Goal: Task Accomplishment & Management: Use online tool/utility

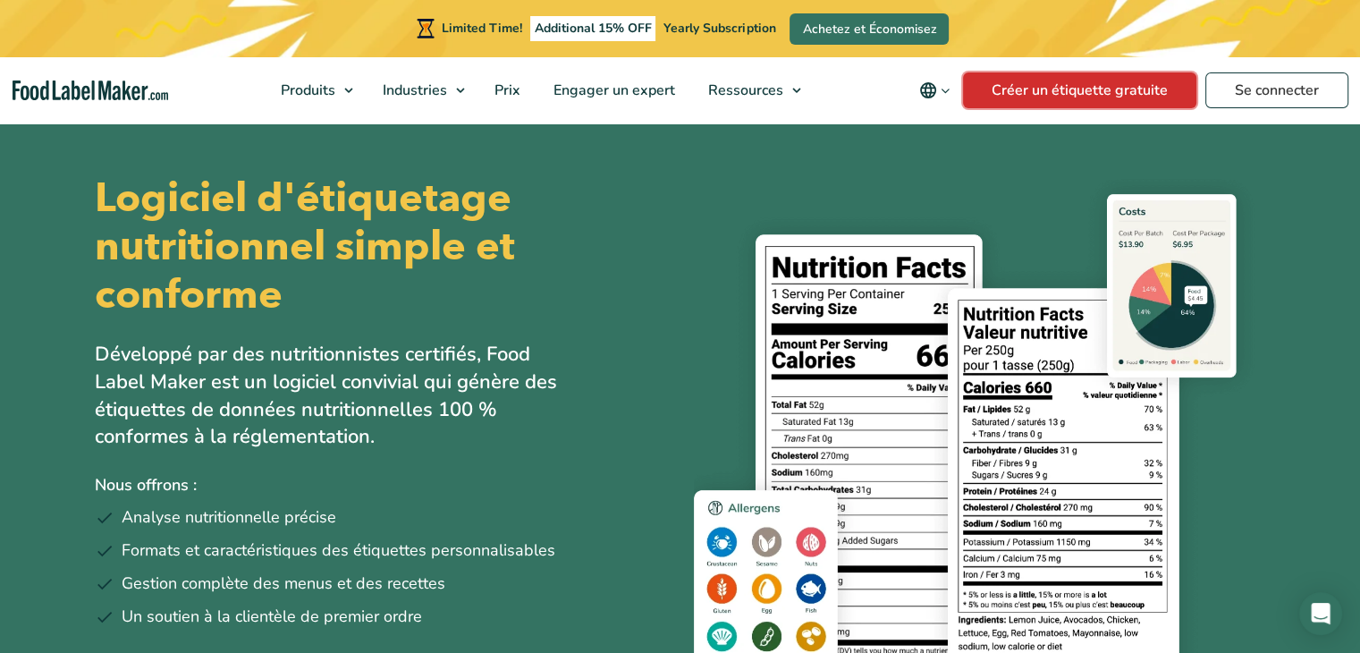
click at [1098, 82] on link "Créer un étiquette gratuite" at bounding box center [1079, 90] width 233 height 36
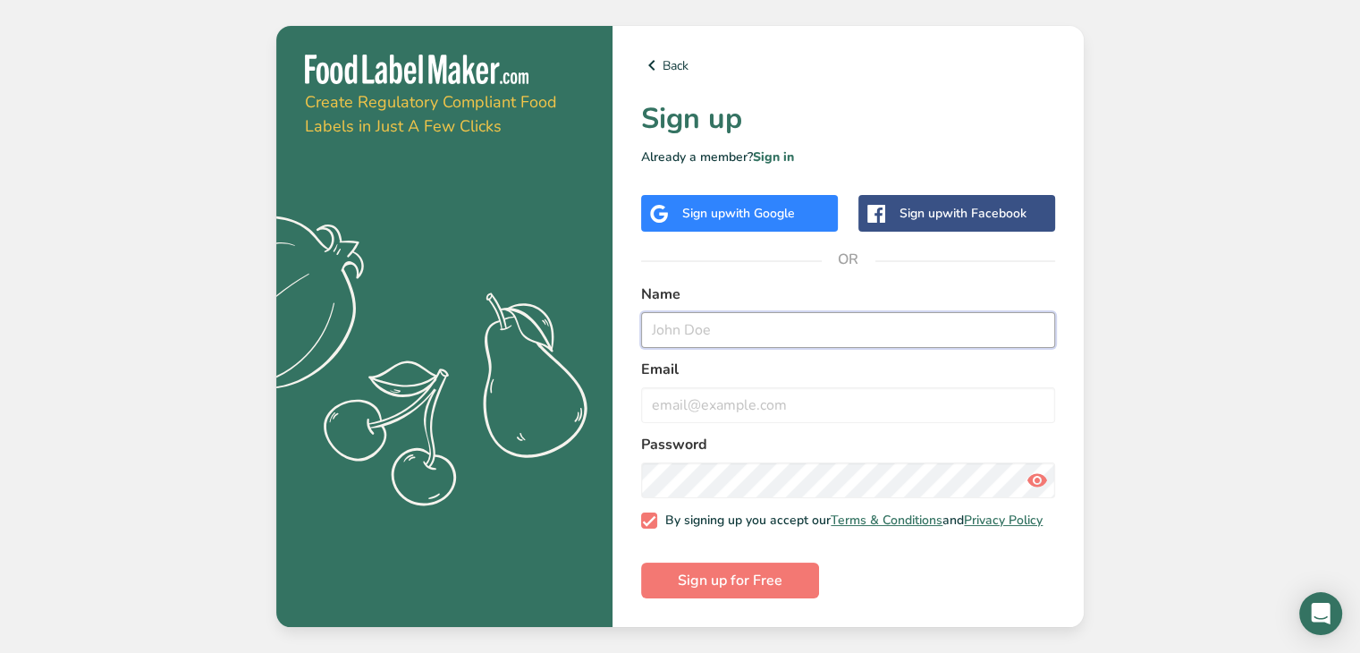
click at [727, 334] on input "text" at bounding box center [848, 330] width 414 height 36
type input "bollygroup"
click at [666, 410] on input "email" at bounding box center [848, 405] width 414 height 36
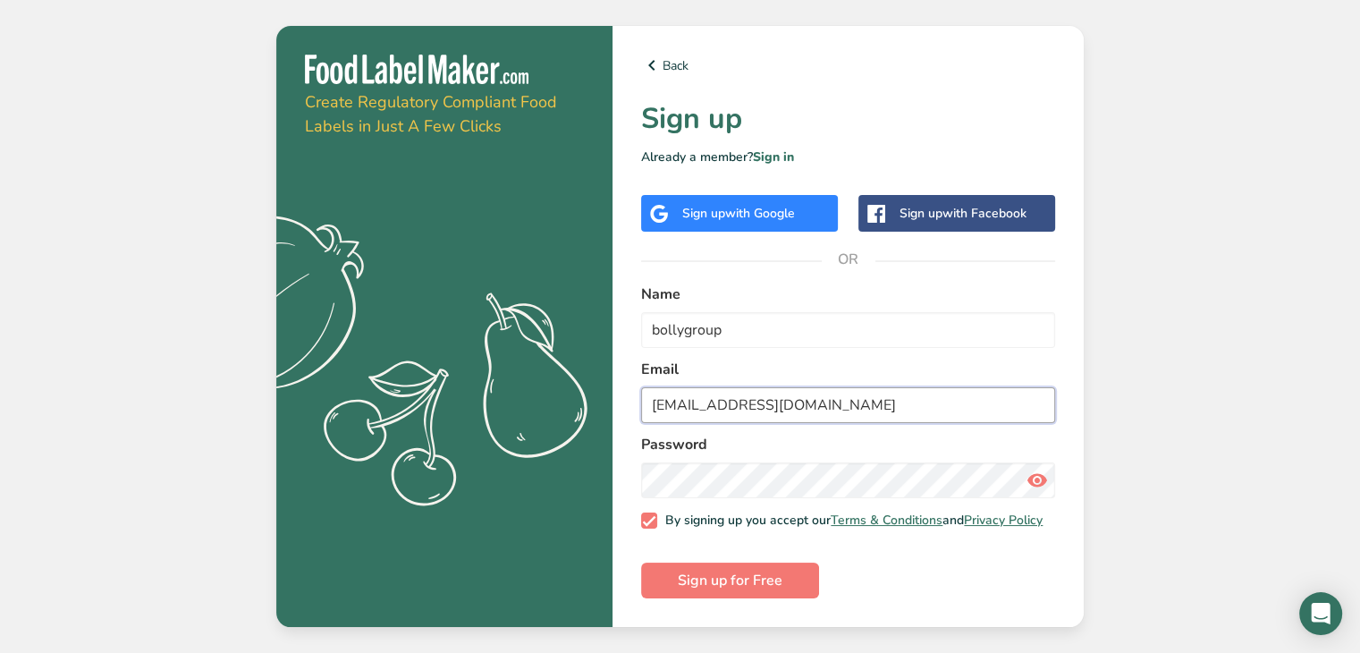
type input "[EMAIL_ADDRESS][DOMAIN_NAME]"
click at [733, 590] on span "Sign up for Free" at bounding box center [730, 580] width 105 height 21
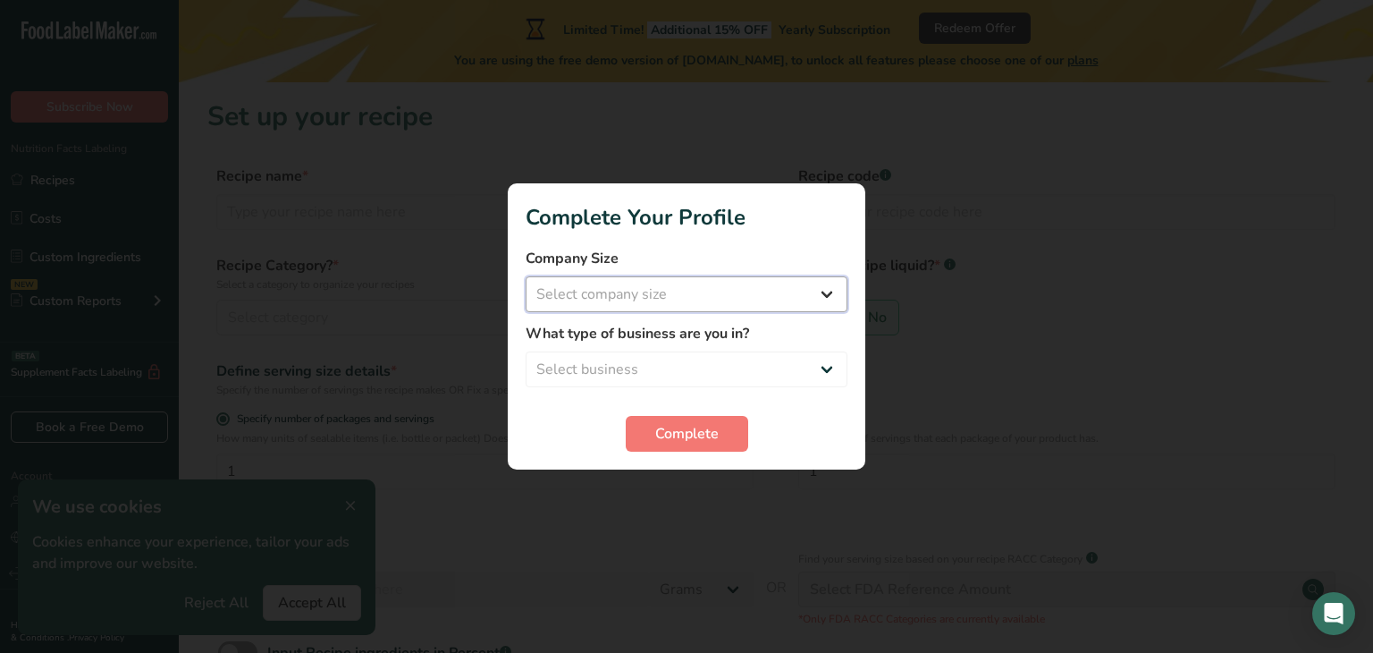
click at [812, 294] on select "Select company size Fewer than 10 Employees 10 to 50 Employees 51 to 500 Employ…" at bounding box center [687, 294] width 322 height 36
select select "1"
click at [526, 276] on select "Select company size Fewer than 10 Employees 10 to 50 Employees 51 to 500 Employ…" at bounding box center [687, 294] width 322 height 36
click at [805, 367] on select "Select business Packaged Food Manufacturer Restaurant & Cafe Bakery Meal Plans …" at bounding box center [687, 369] width 322 height 36
select select "1"
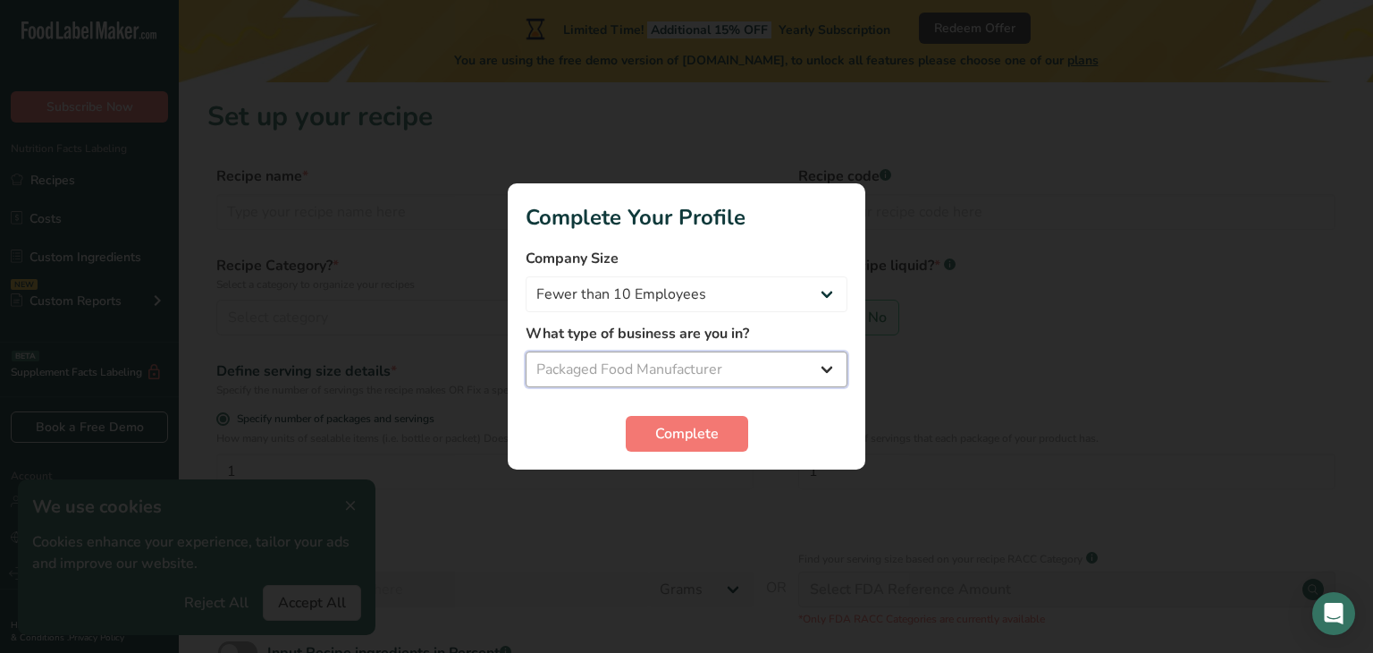
click at [526, 351] on select "Select business Packaged Food Manufacturer Restaurant & Cafe Bakery Meal Plans …" at bounding box center [687, 369] width 322 height 36
click at [682, 437] on span "Complete" at bounding box center [686, 433] width 63 height 21
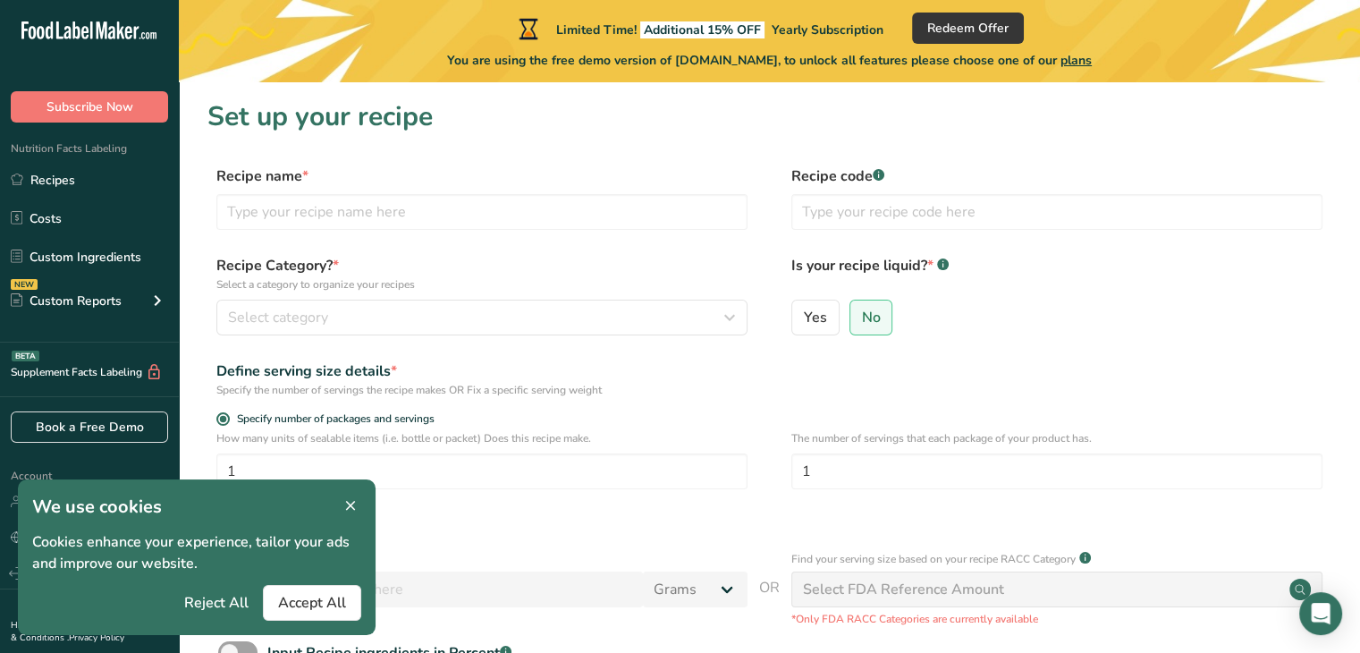
click at [351, 495] on icon at bounding box center [350, 506] width 16 height 25
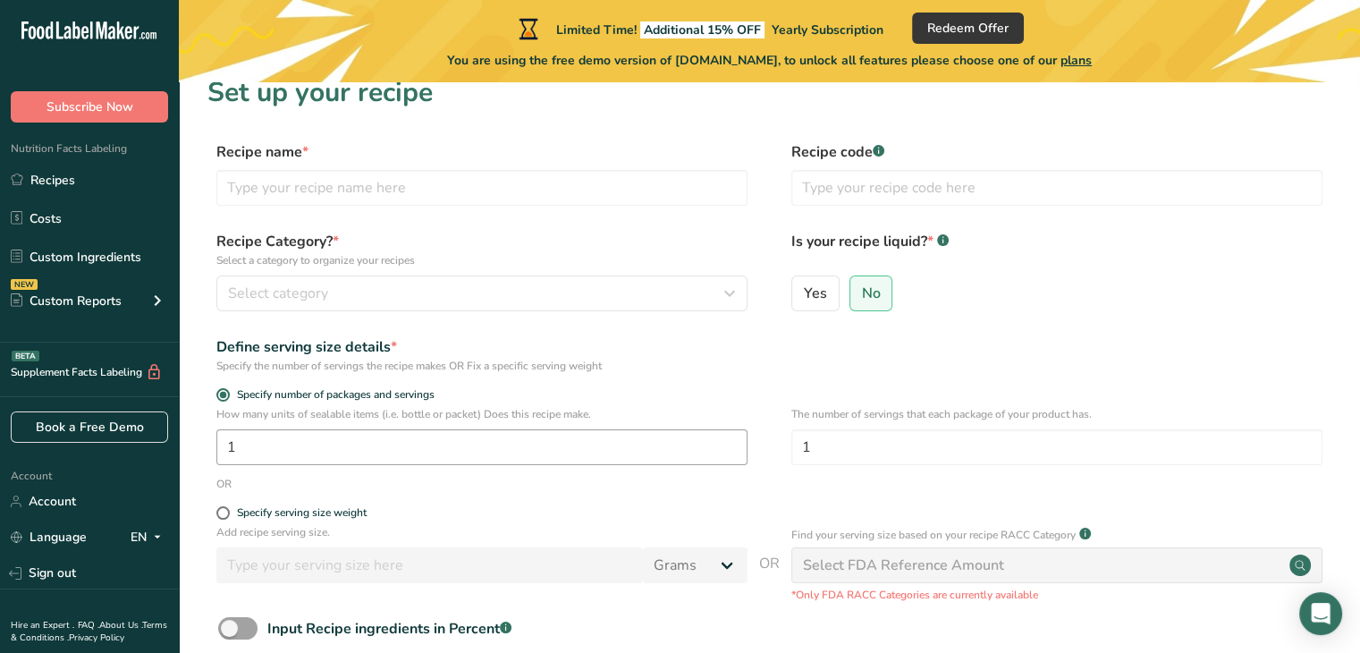
scroll to position [22, 0]
click at [308, 447] on input "1" at bounding box center [481, 449] width 531 height 36
click at [228, 509] on label "Specify serving size weight" at bounding box center [481, 514] width 531 height 13
click at [228, 509] on input "Specify serving size weight" at bounding box center [222, 515] width 12 height 12
radio input "true"
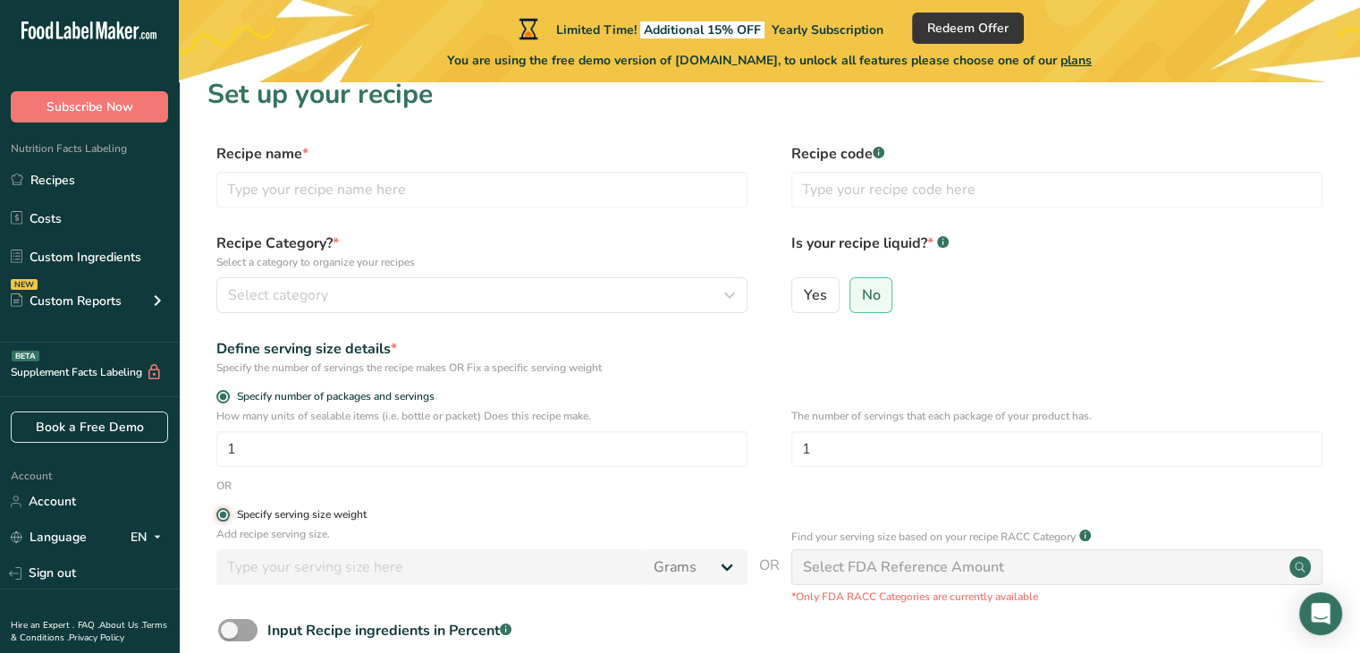
radio input "false"
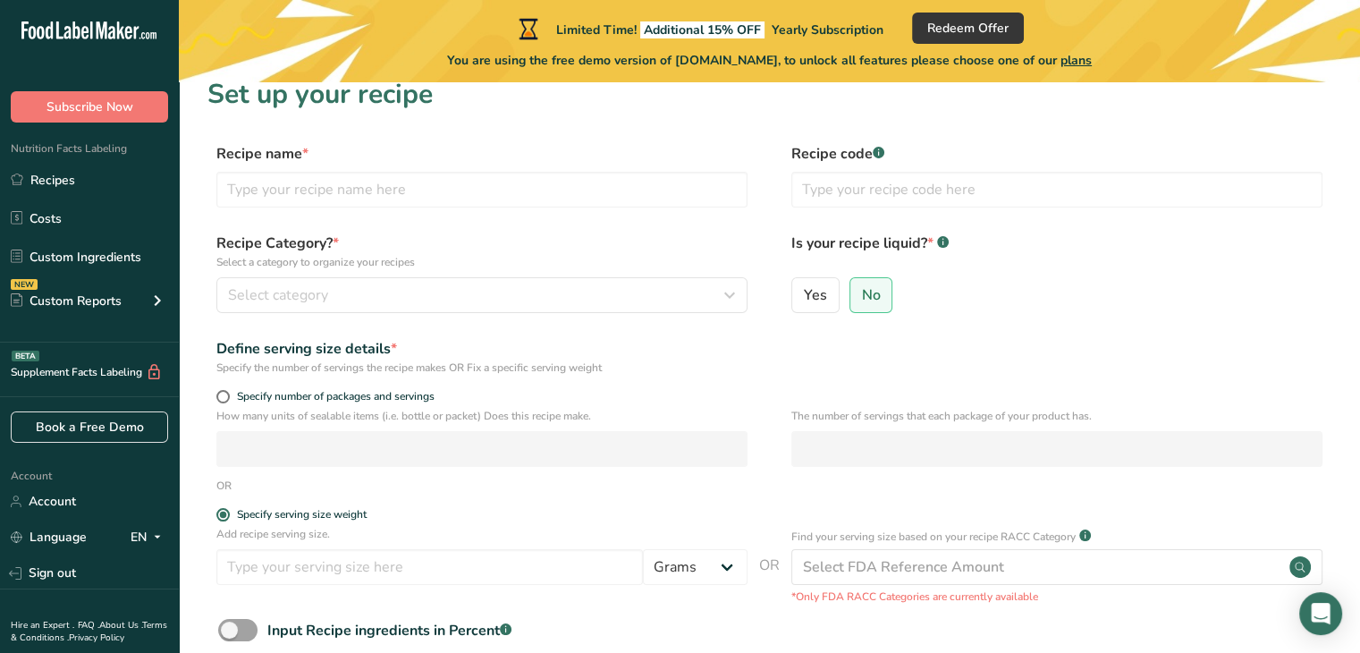
click at [219, 502] on form "Recipe name * Recipe code .a-a{fill:#347362;}.b-a{fill:#fff;} Recipe Category? …" at bounding box center [769, 442] width 1124 height 598
click at [727, 181] on input "text" at bounding box center [481, 190] width 531 height 36
click at [732, 294] on icon "button" at bounding box center [729, 295] width 21 height 32
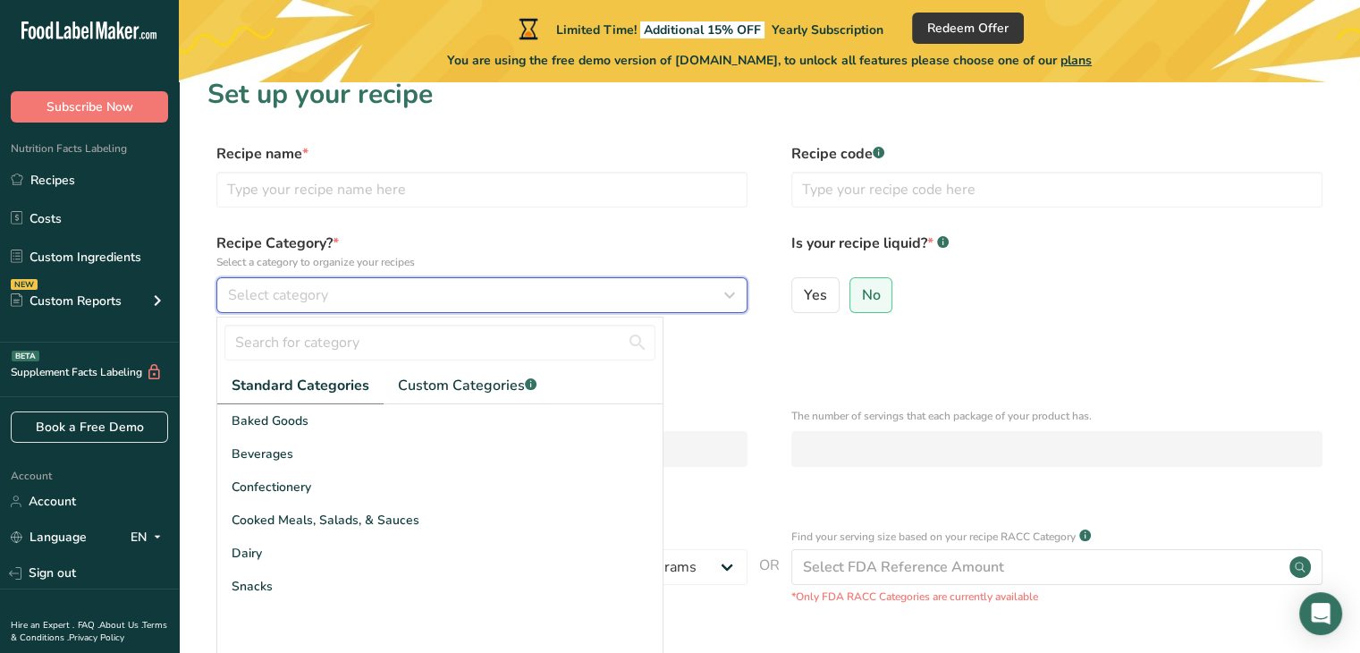
click at [732, 294] on icon "button" at bounding box center [729, 295] width 21 height 32
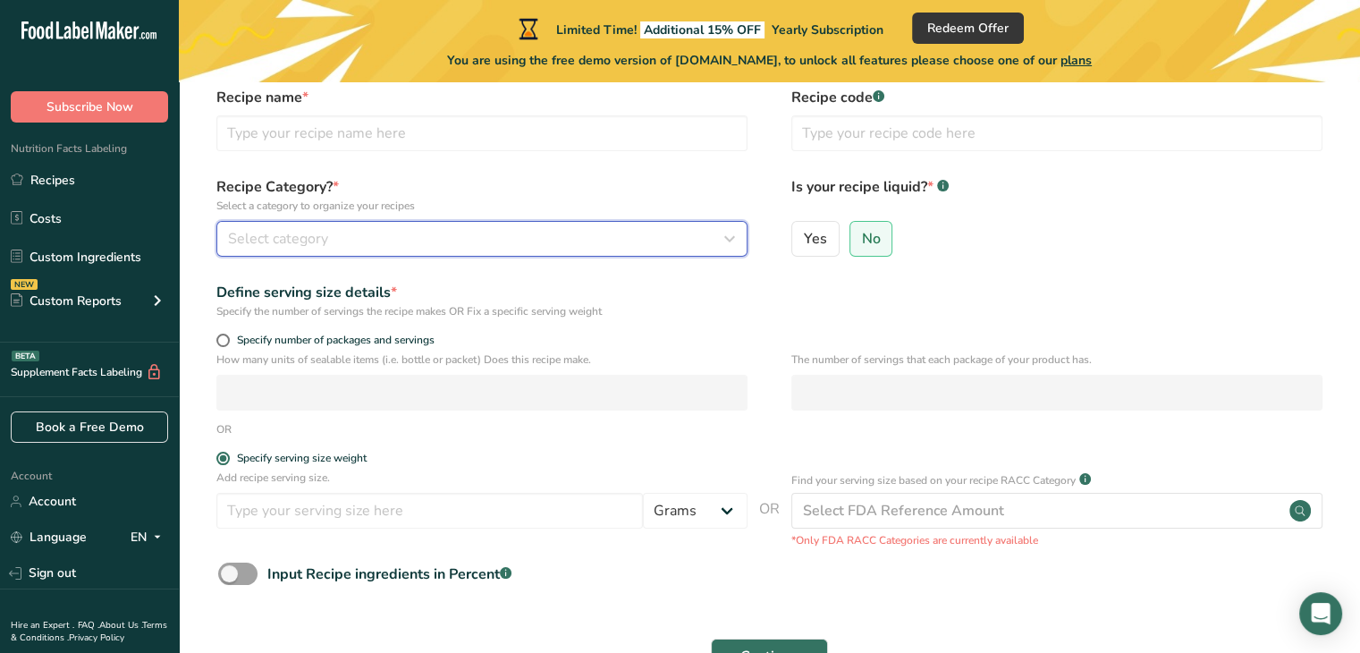
scroll to position [80, 0]
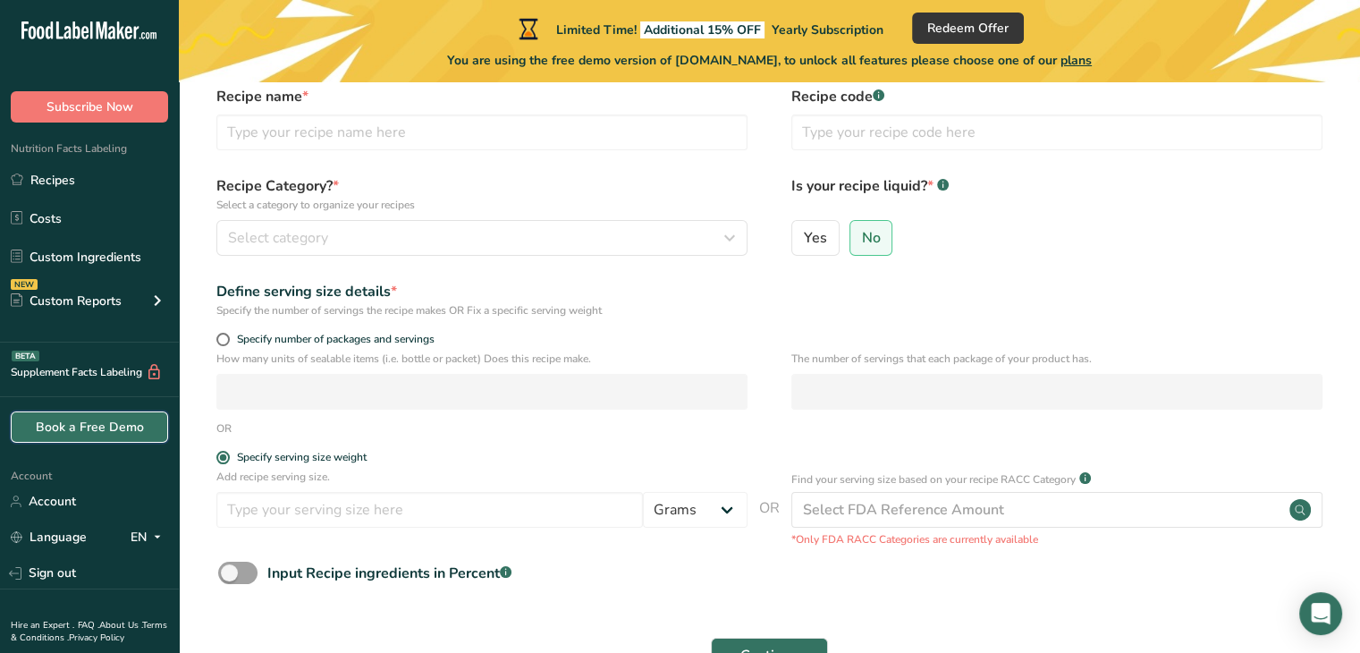
click at [91, 433] on link "Book a Free Demo" at bounding box center [89, 426] width 157 height 31
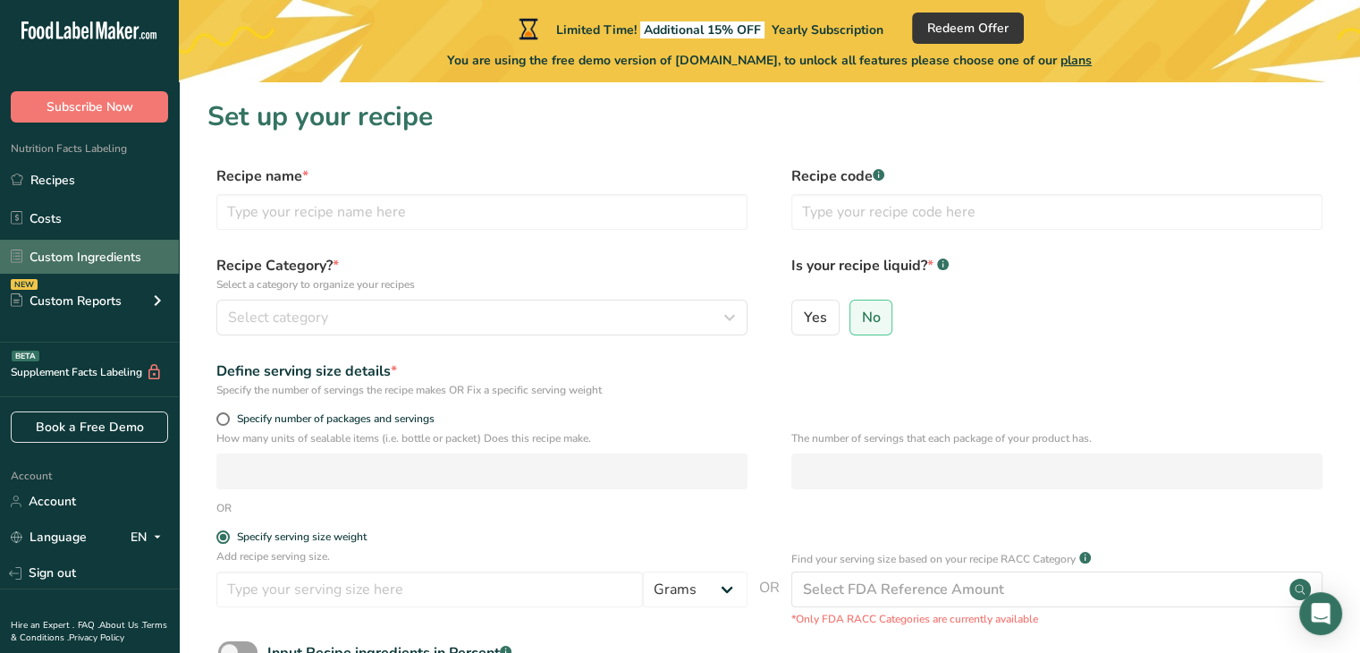
click at [124, 259] on link "Custom Ingredients" at bounding box center [89, 257] width 179 height 34
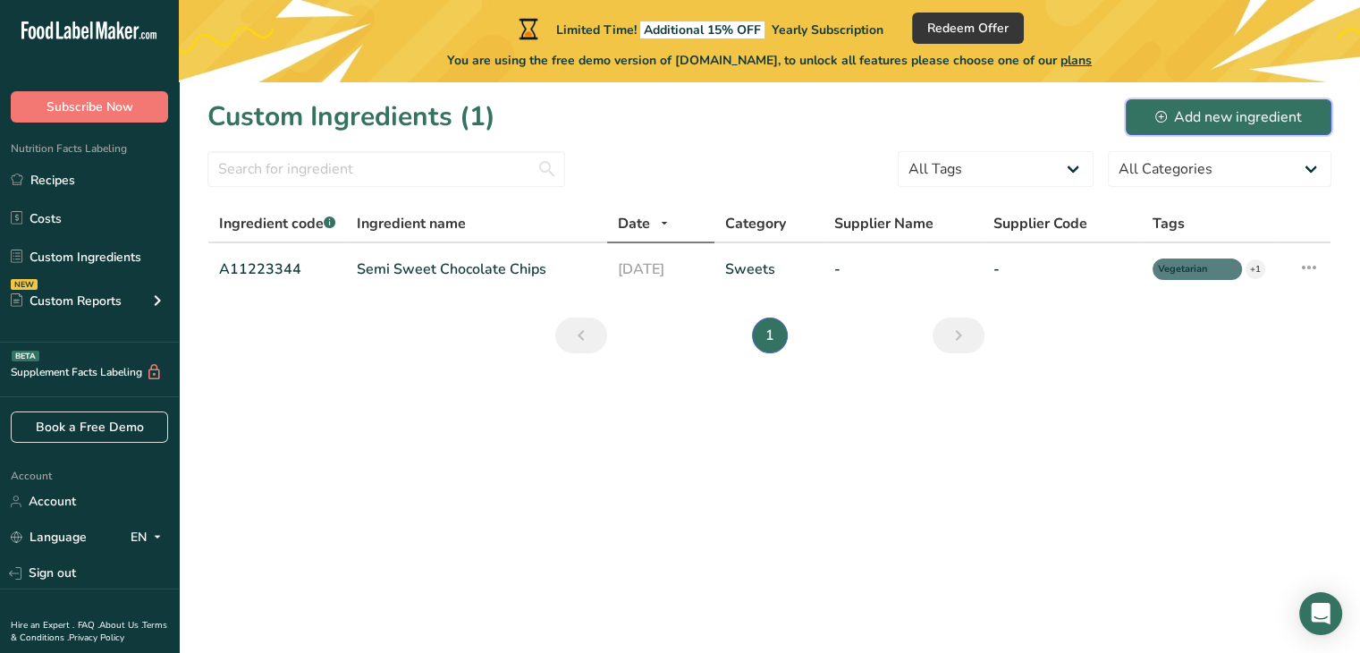
click at [1234, 117] on div "Add new ingredient" at bounding box center [1228, 116] width 147 height 21
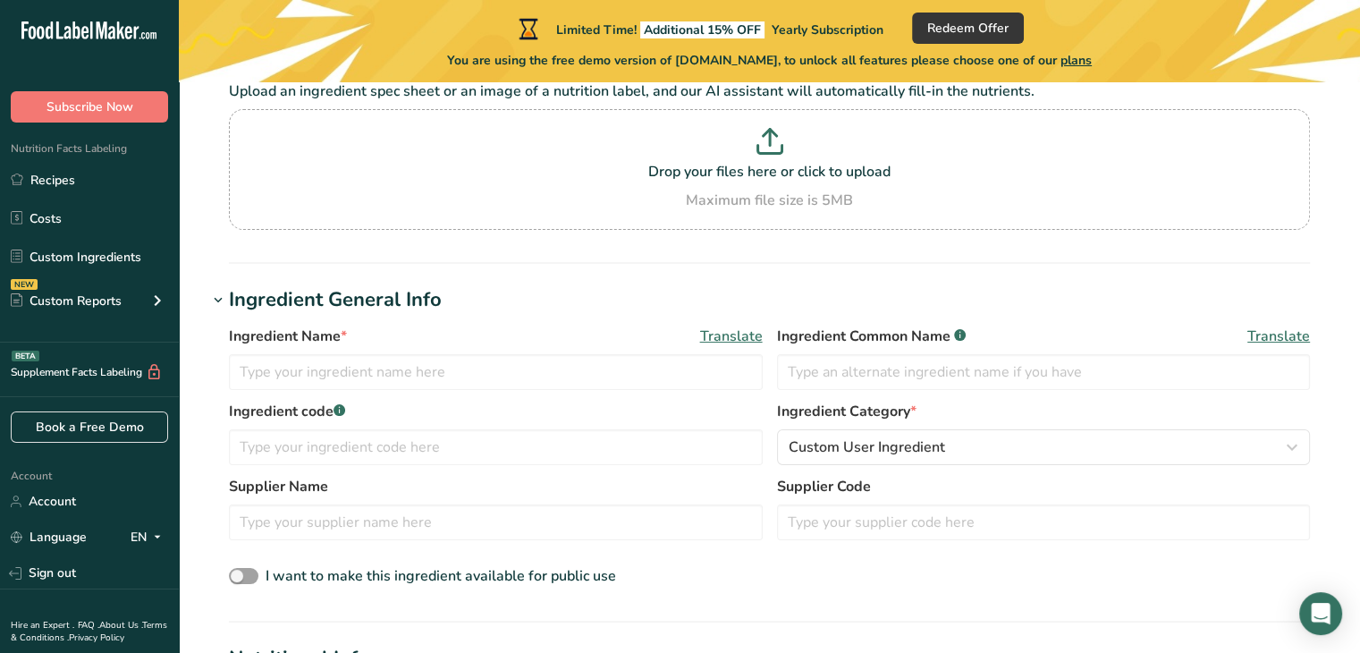
scroll to position [135, 0]
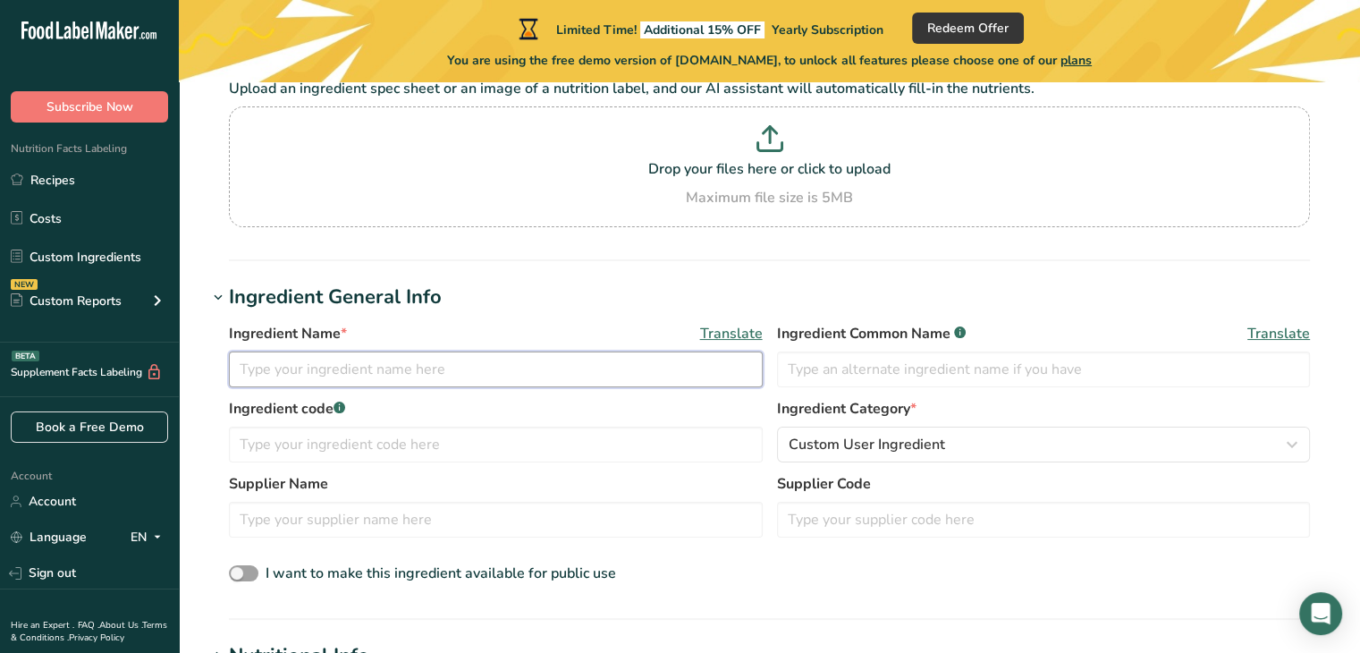
click at [665, 379] on input "text" at bounding box center [496, 369] width 534 height 36
click at [746, 332] on span "Translate" at bounding box center [731, 333] width 63 height 21
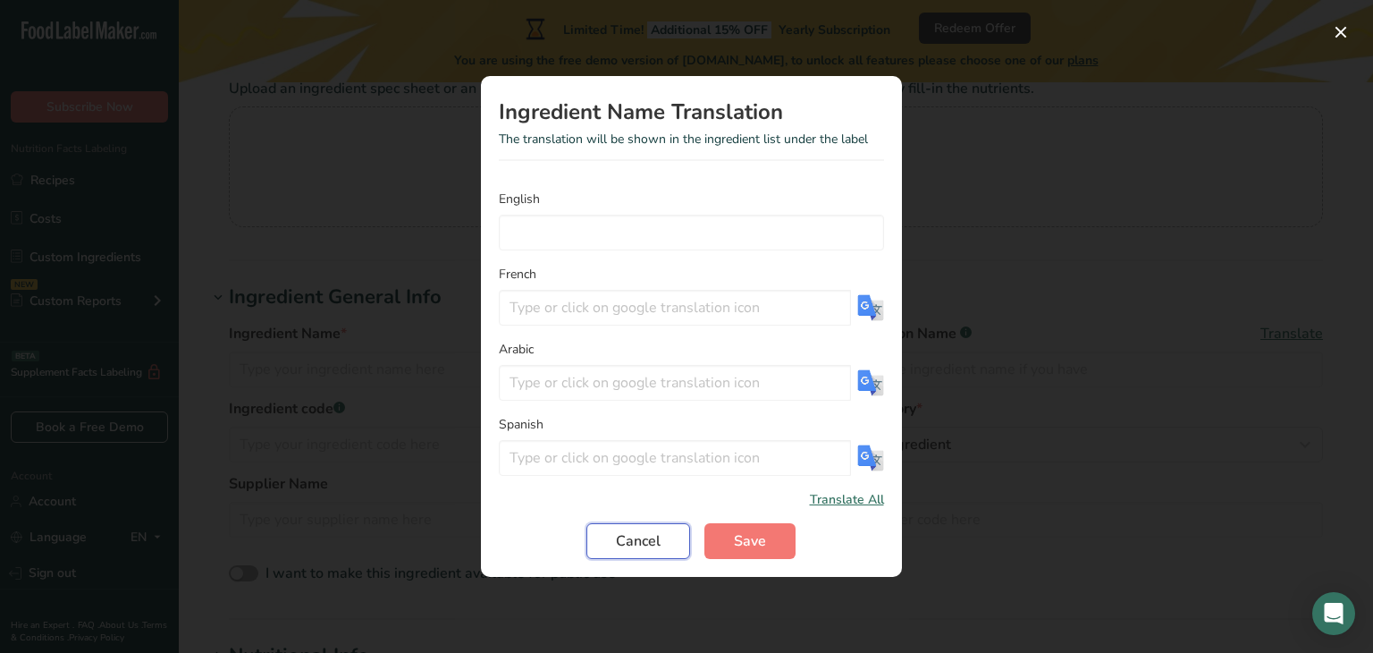
click at [638, 549] on span "Cancel" at bounding box center [638, 540] width 45 height 21
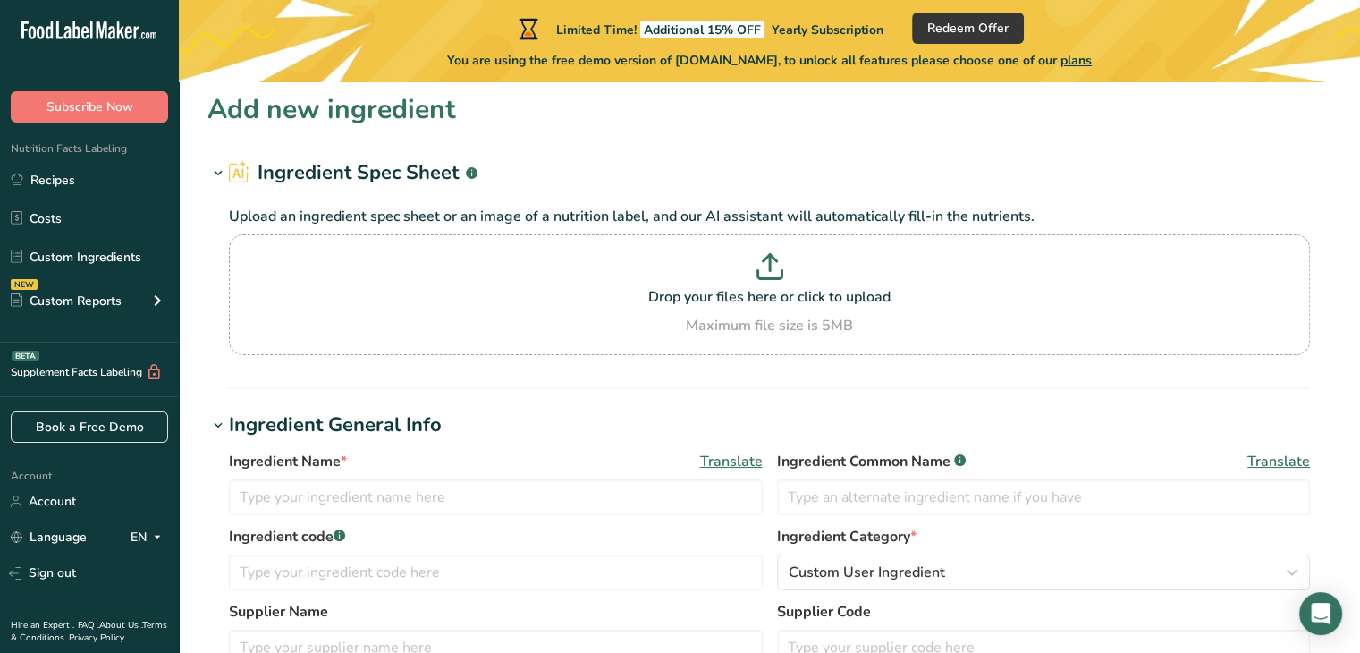
scroll to position [0, 0]
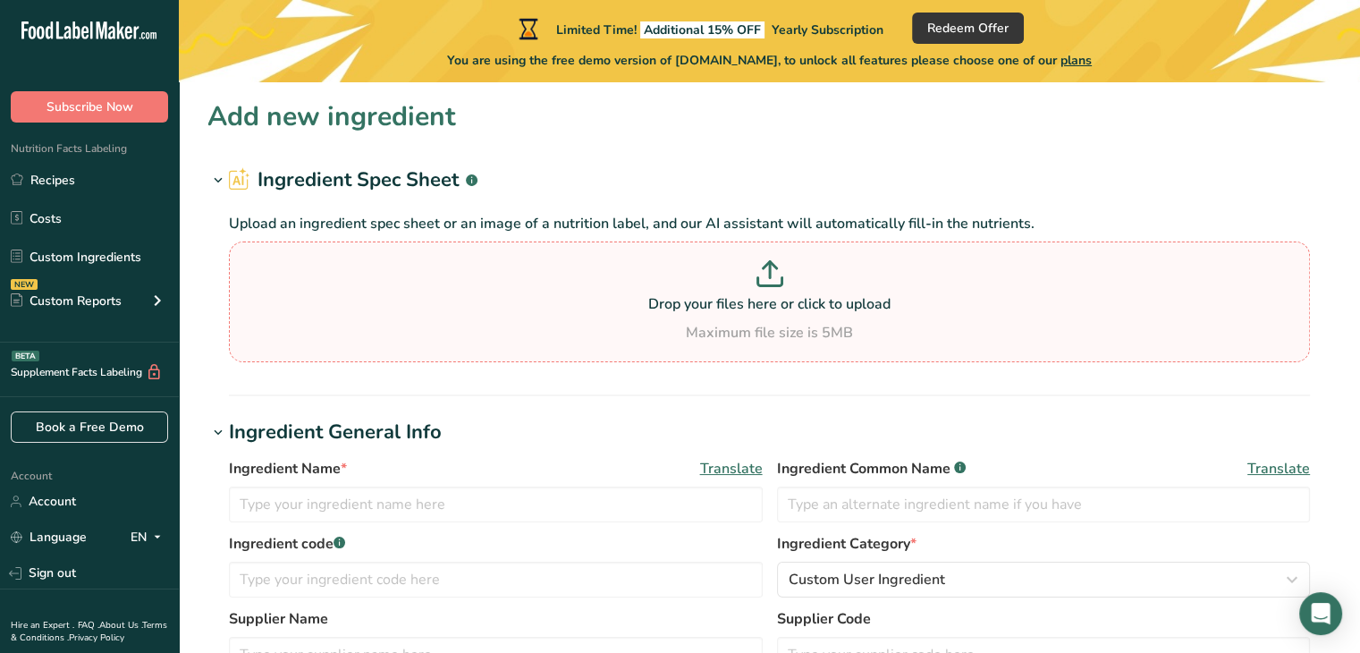
click at [770, 276] on icon at bounding box center [770, 270] width 0 height 16
click at [769, 276] on input "Drop your files here or click to upload Maximum file size is 5MB" at bounding box center [769, 301] width 1081 height 121
type input "C:\fakepath\BUTTER CHICKEN.pdf"
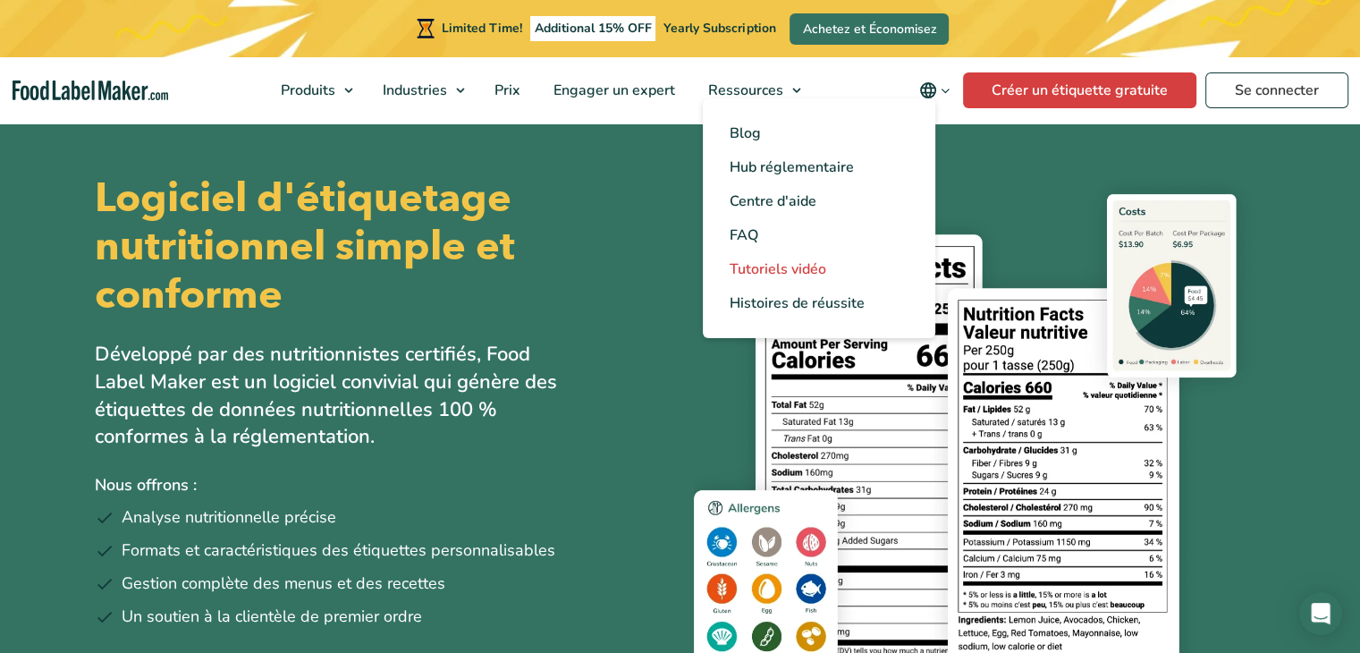
click at [756, 262] on span "Tutoriels vidéo" at bounding box center [778, 269] width 97 height 20
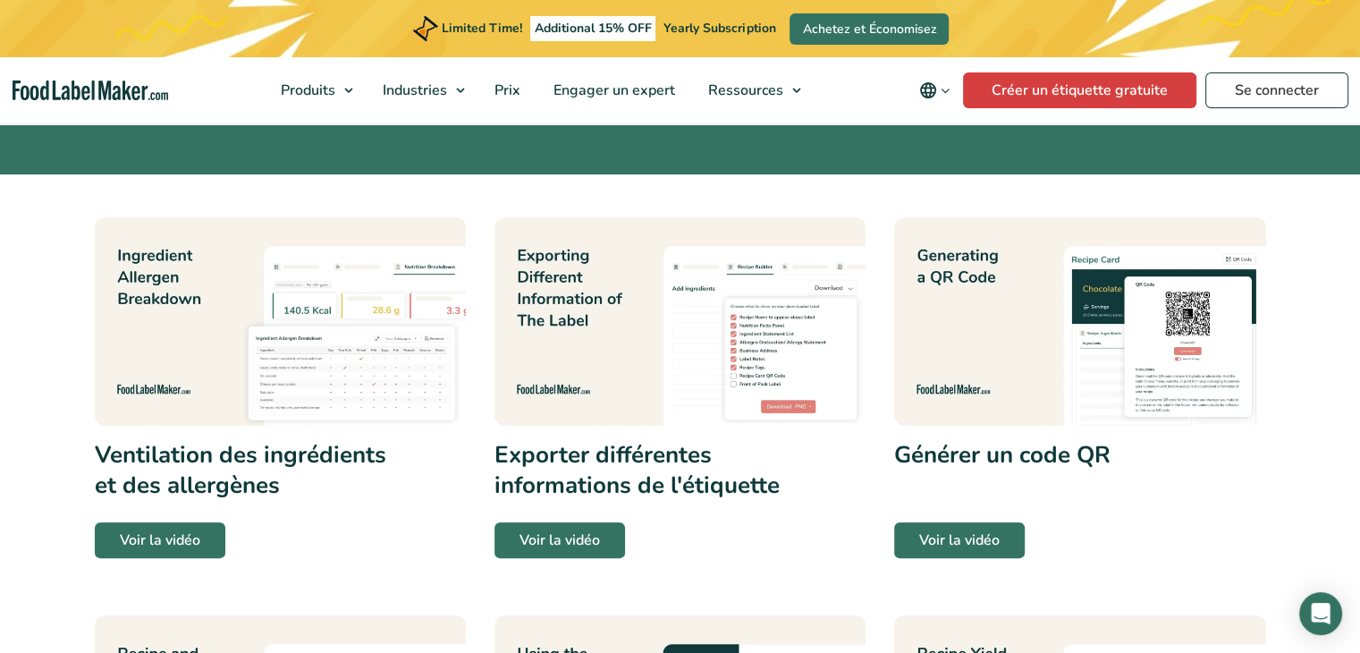
scroll to position [320, 0]
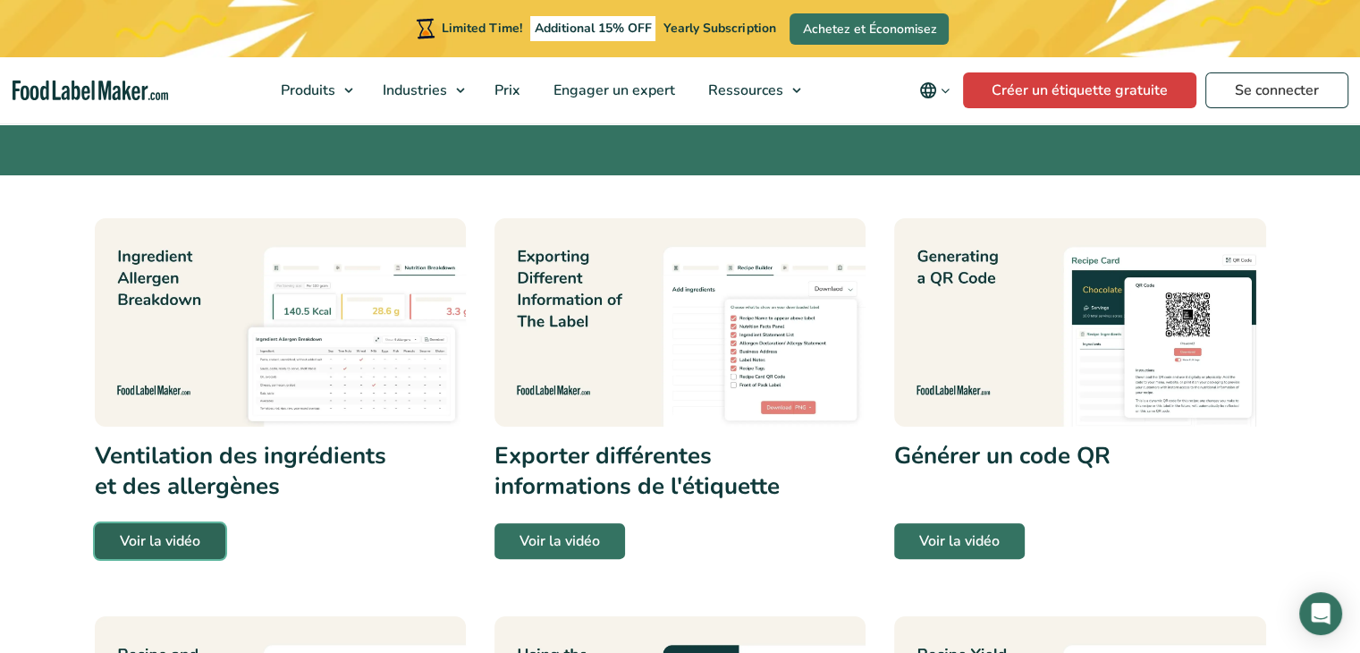
click at [186, 549] on link "Voir la vidéo" at bounding box center [160, 541] width 131 height 36
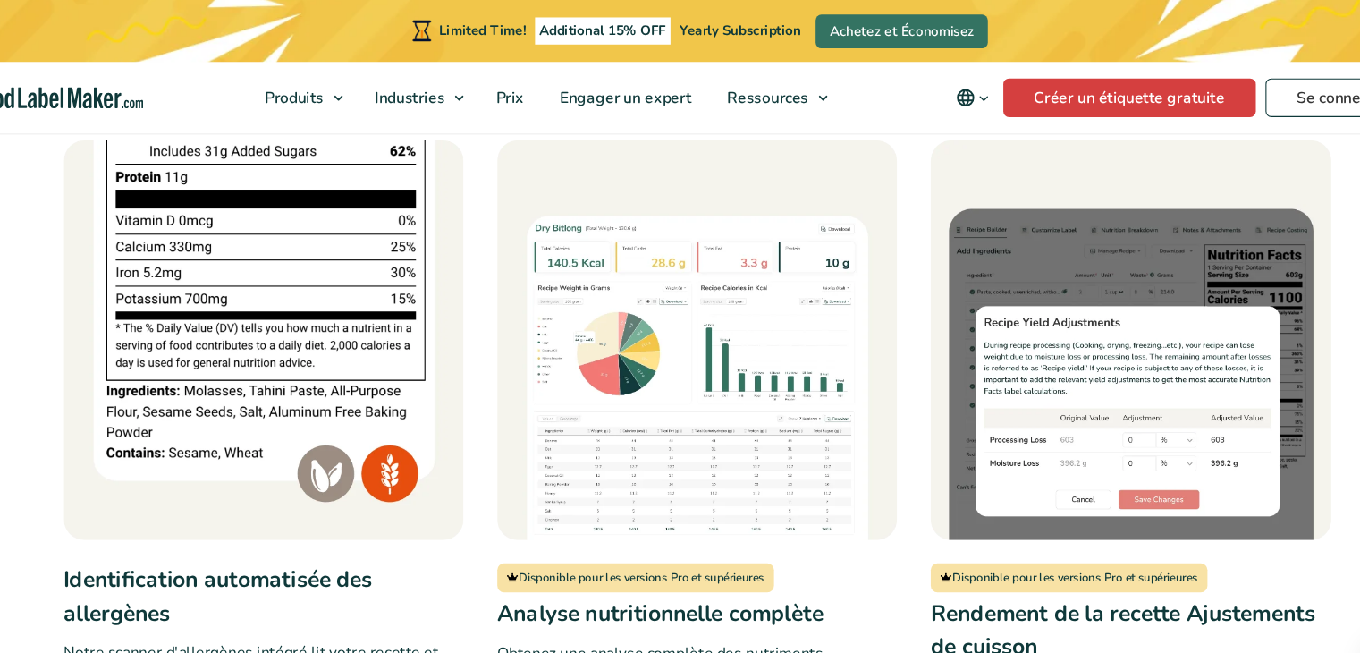
scroll to position [1541, 0]
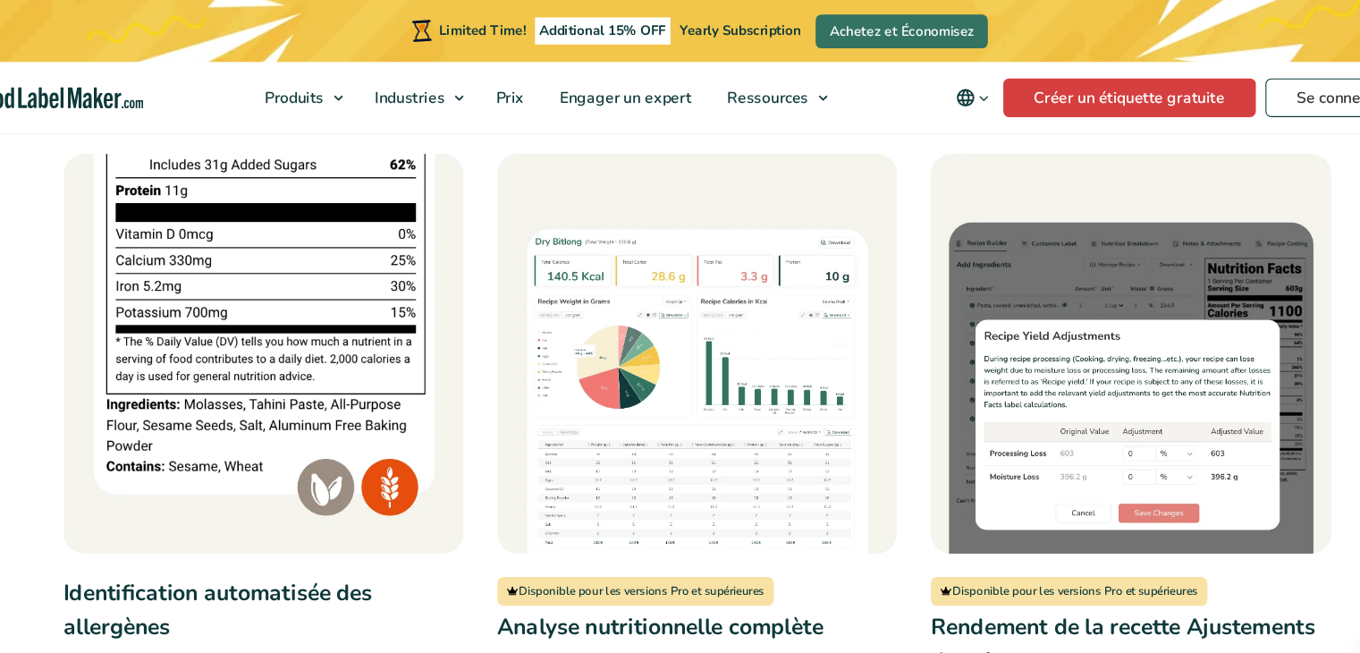
click at [604, 319] on img at bounding box center [679, 326] width 369 height 369
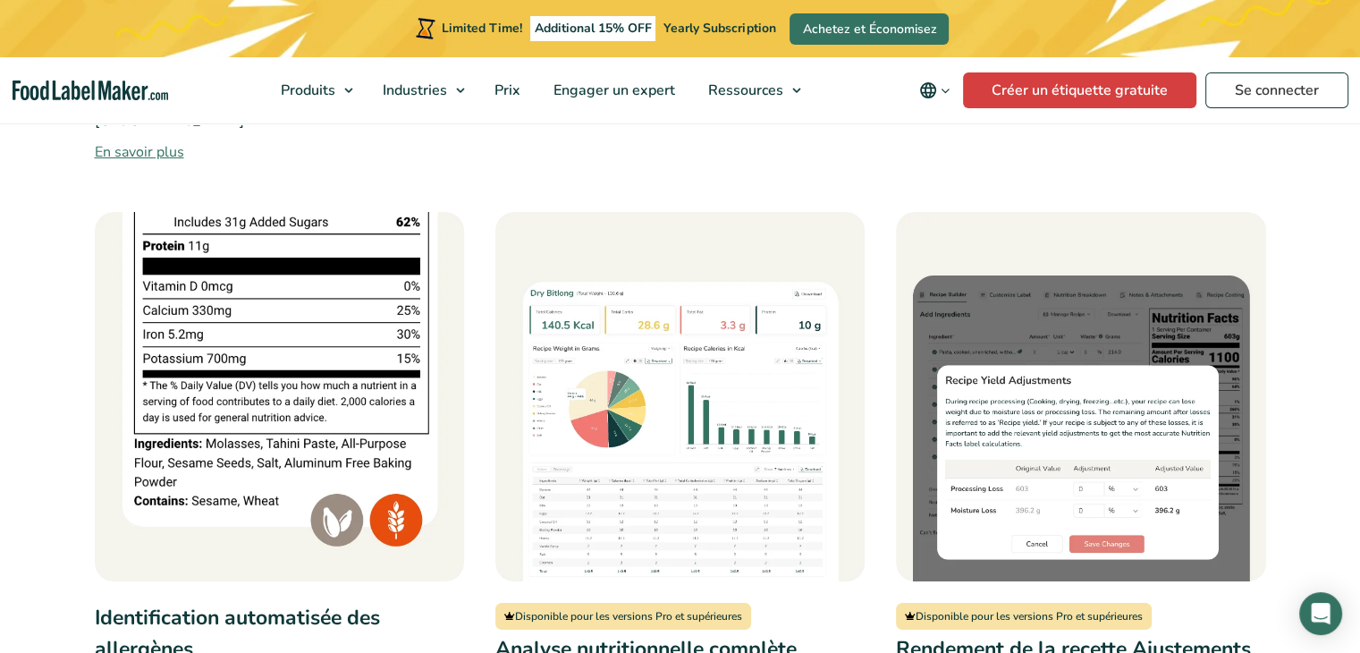
scroll to position [1444, 0]
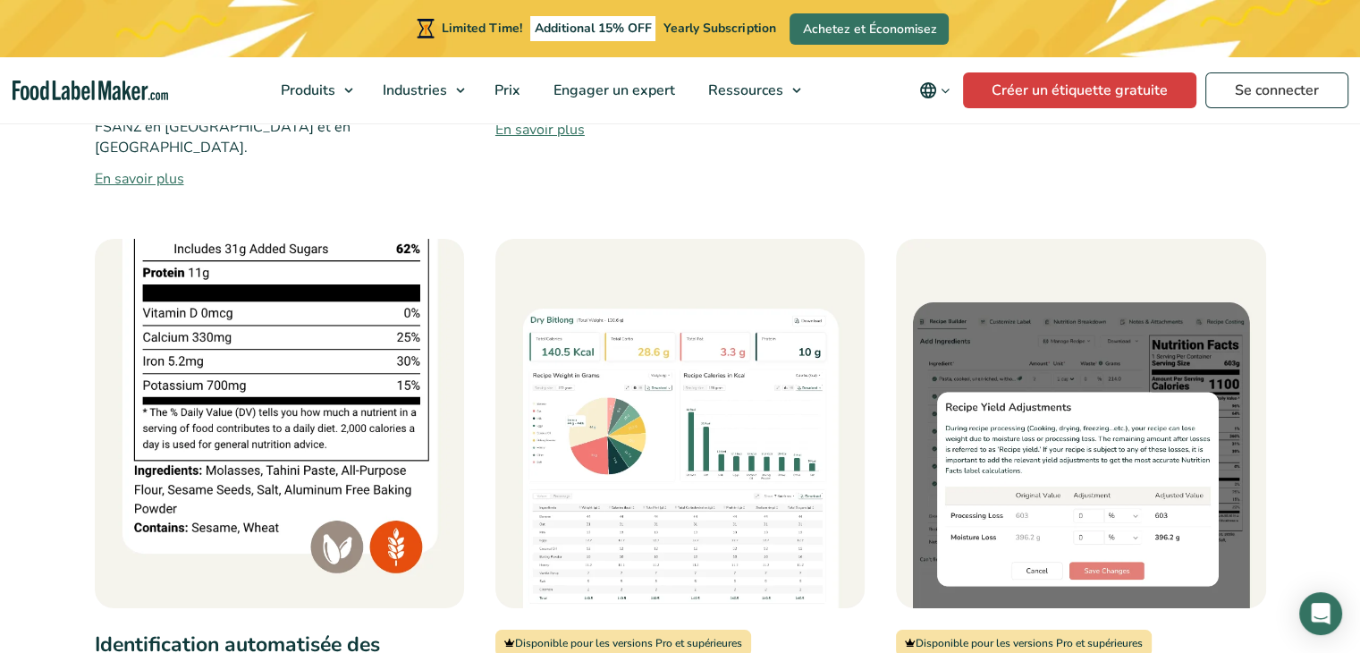
click at [208, 408] on img at bounding box center [279, 423] width 369 height 369
click at [331, 527] on img at bounding box center [279, 423] width 369 height 369
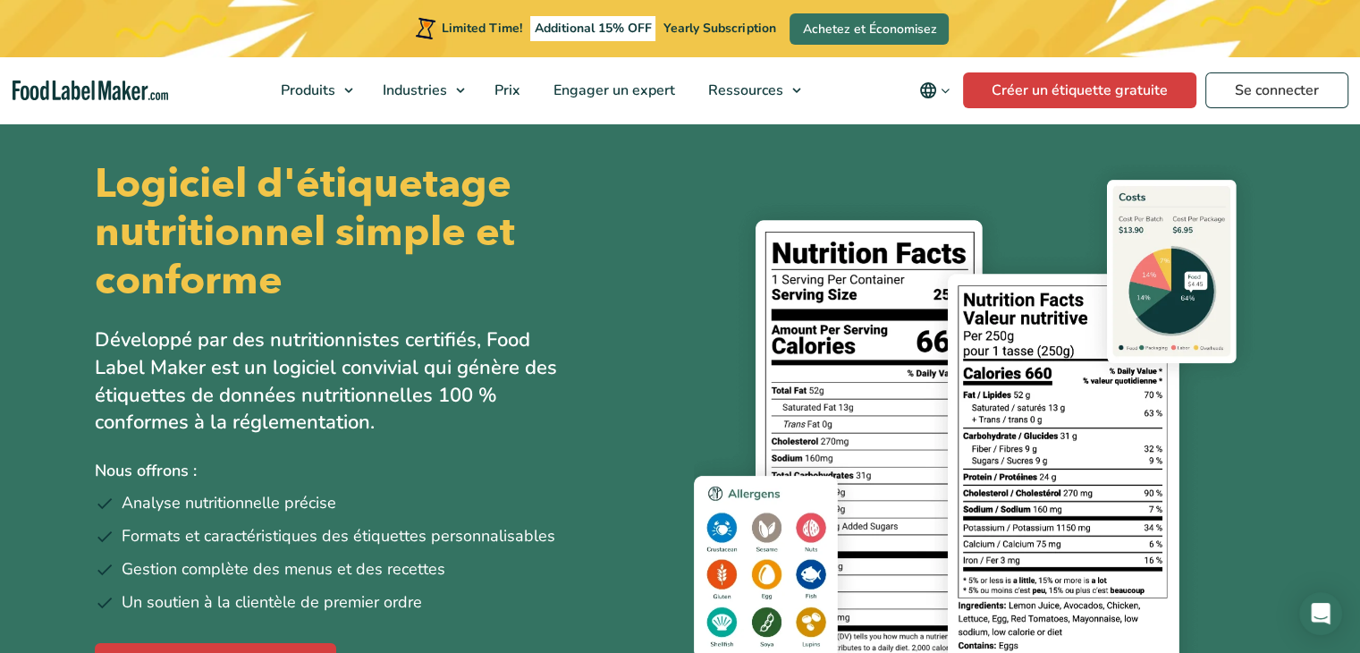
scroll to position [0, 0]
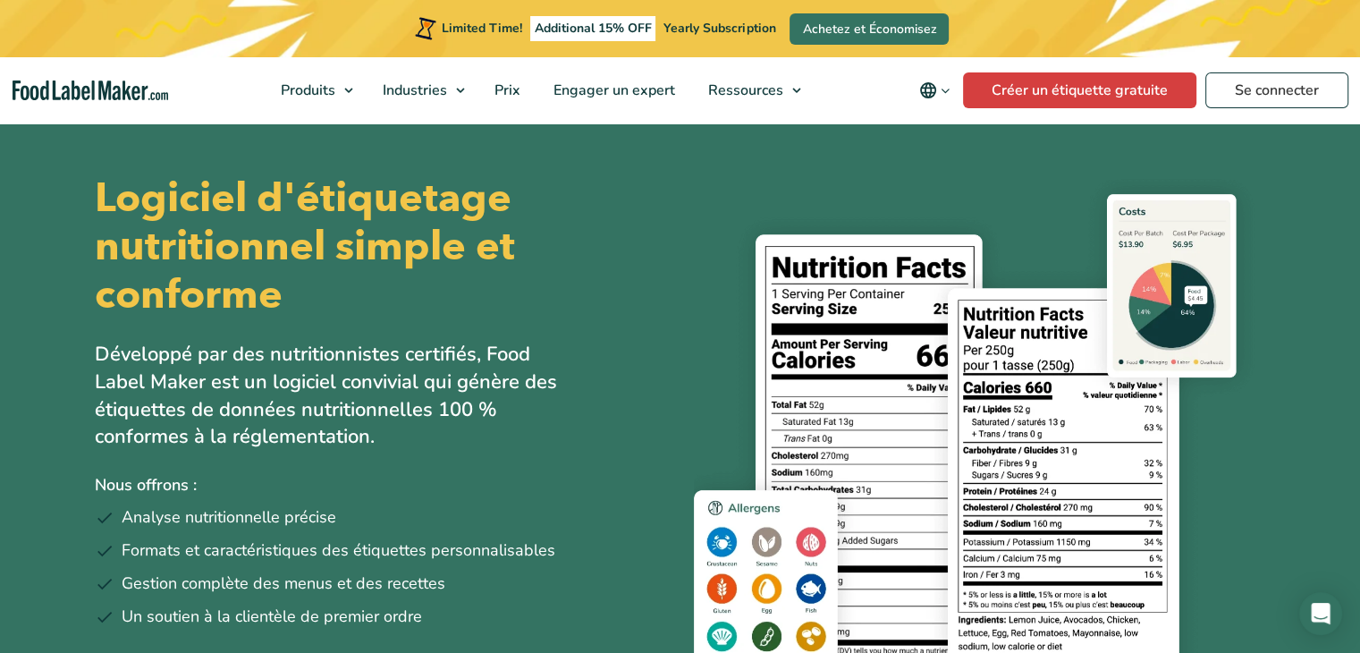
click at [935, 87] on icon "Change language" at bounding box center [928, 90] width 16 height 16
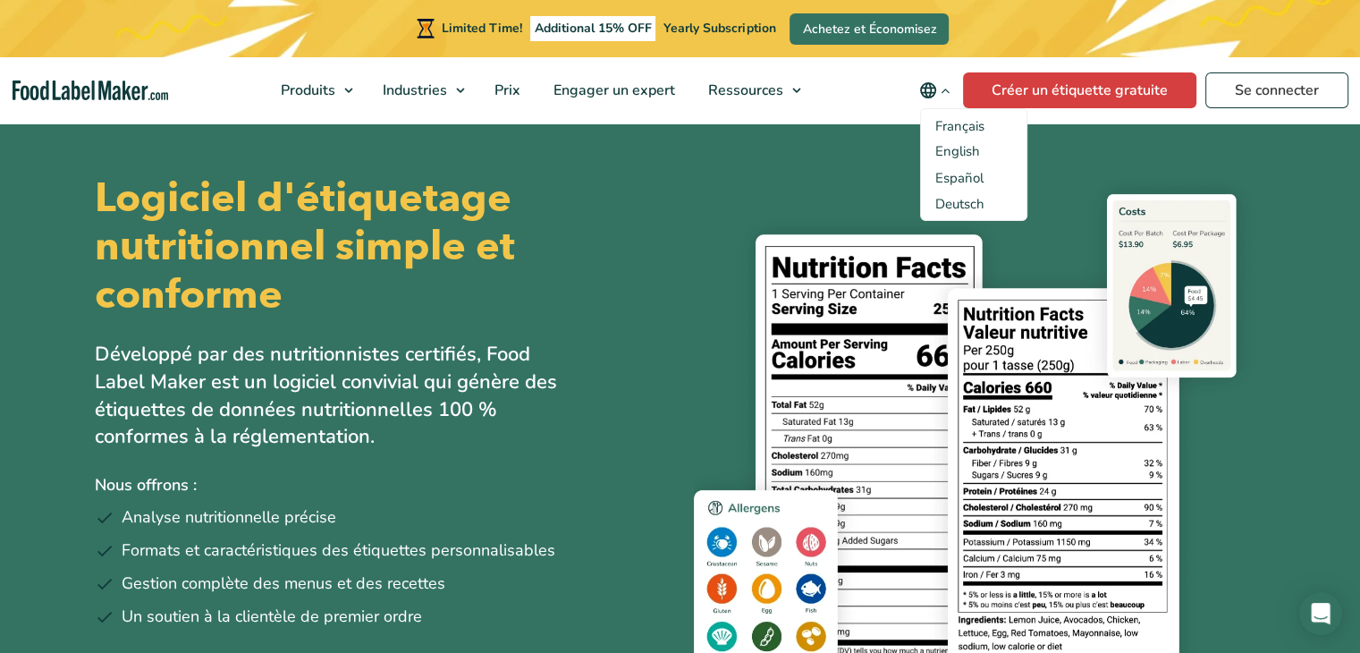
click at [948, 127] on span "Français" at bounding box center [959, 126] width 49 height 18
click at [0, 0] on input "Français" at bounding box center [0, 0] width 0 height 0
click at [957, 126] on span "Français" at bounding box center [959, 126] width 49 height 18
click at [0, 0] on input "Français" at bounding box center [0, 0] width 0 height 0
drag, startPoint x: 957, startPoint y: 126, endPoint x: 954, endPoint y: 153, distance: 27.0
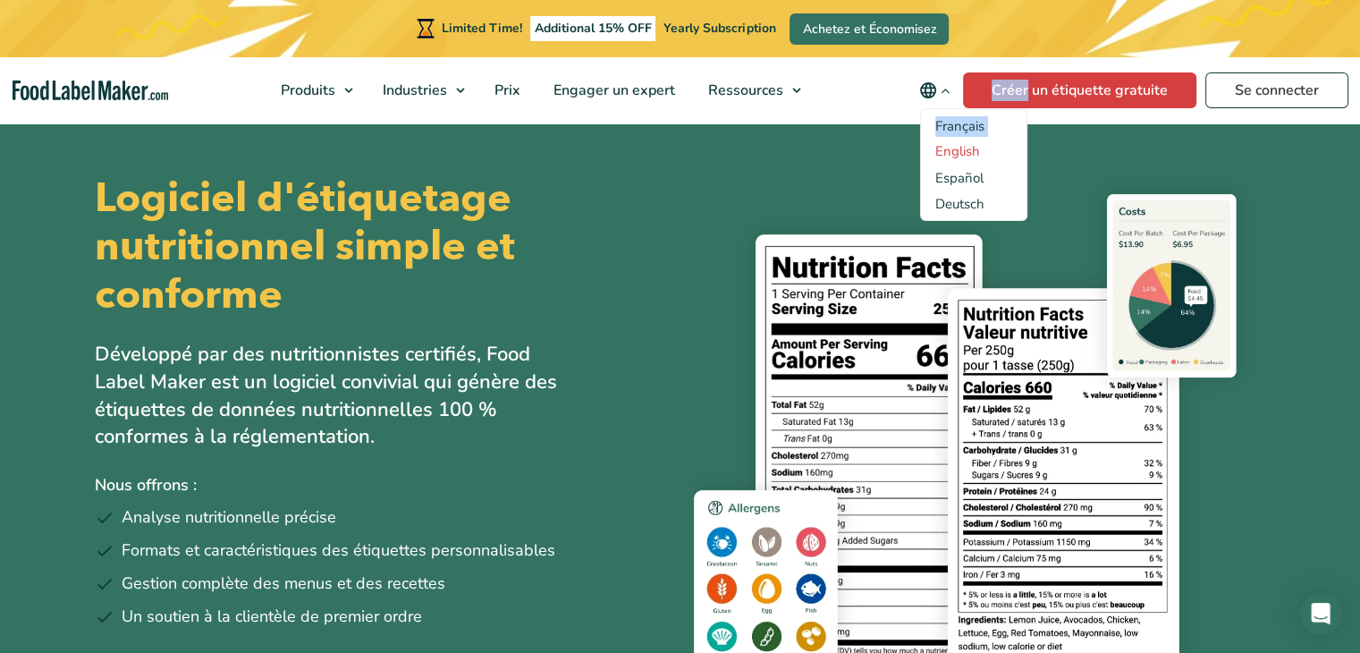
click at [954, 153] on aside "Français English Español Deutsch" at bounding box center [973, 164] width 77 height 97
click at [954, 153] on link "English" at bounding box center [957, 151] width 45 height 18
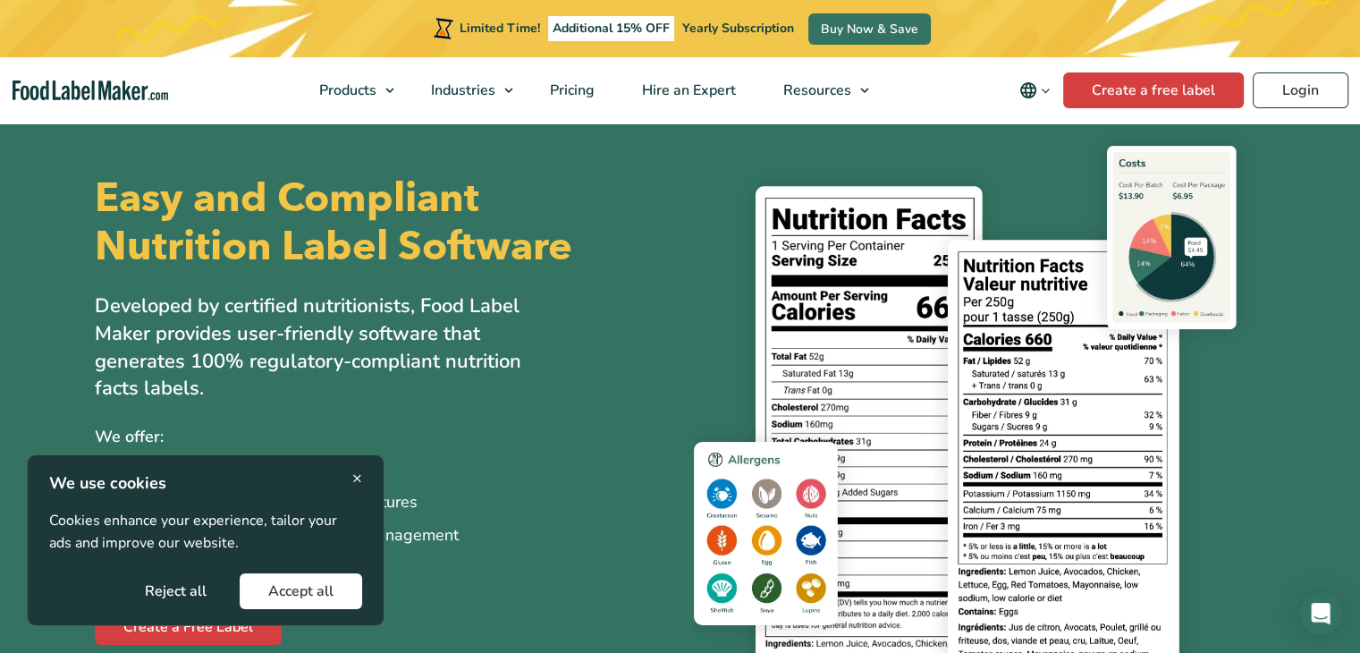
click at [1047, 80] on button "Change language" at bounding box center [1035, 90] width 56 height 36
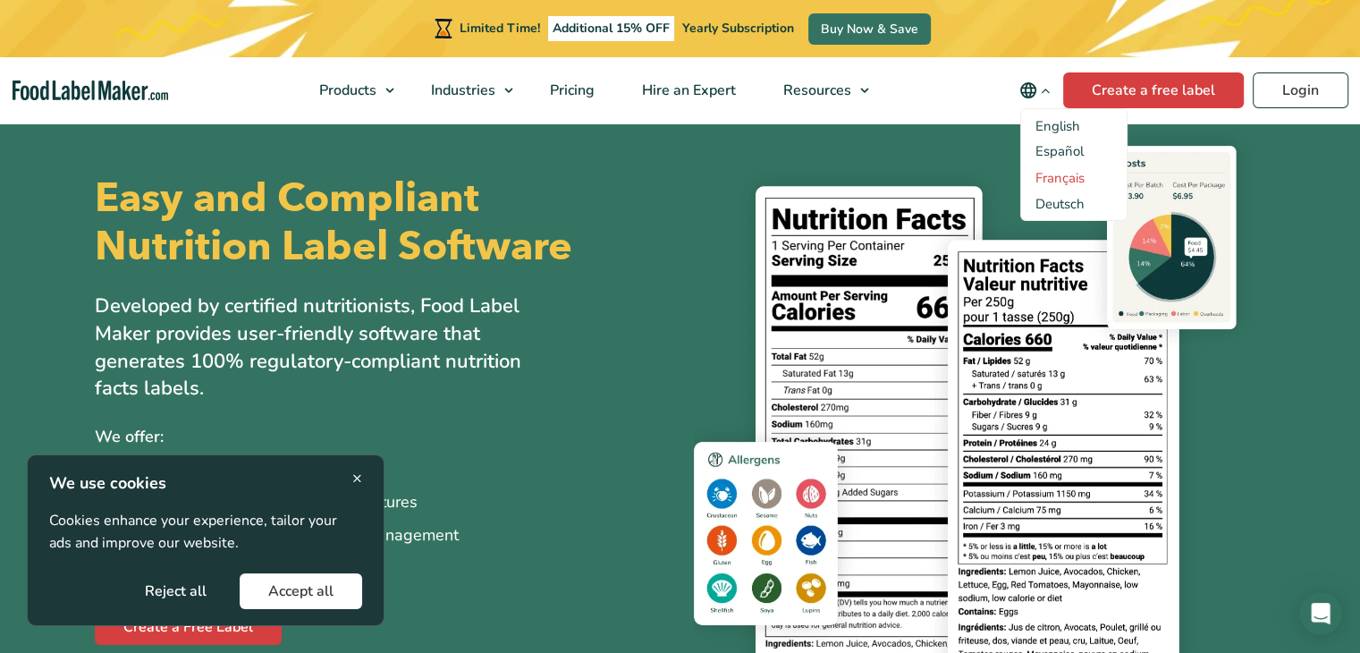
click at [1054, 176] on link "Français" at bounding box center [1059, 178] width 49 height 18
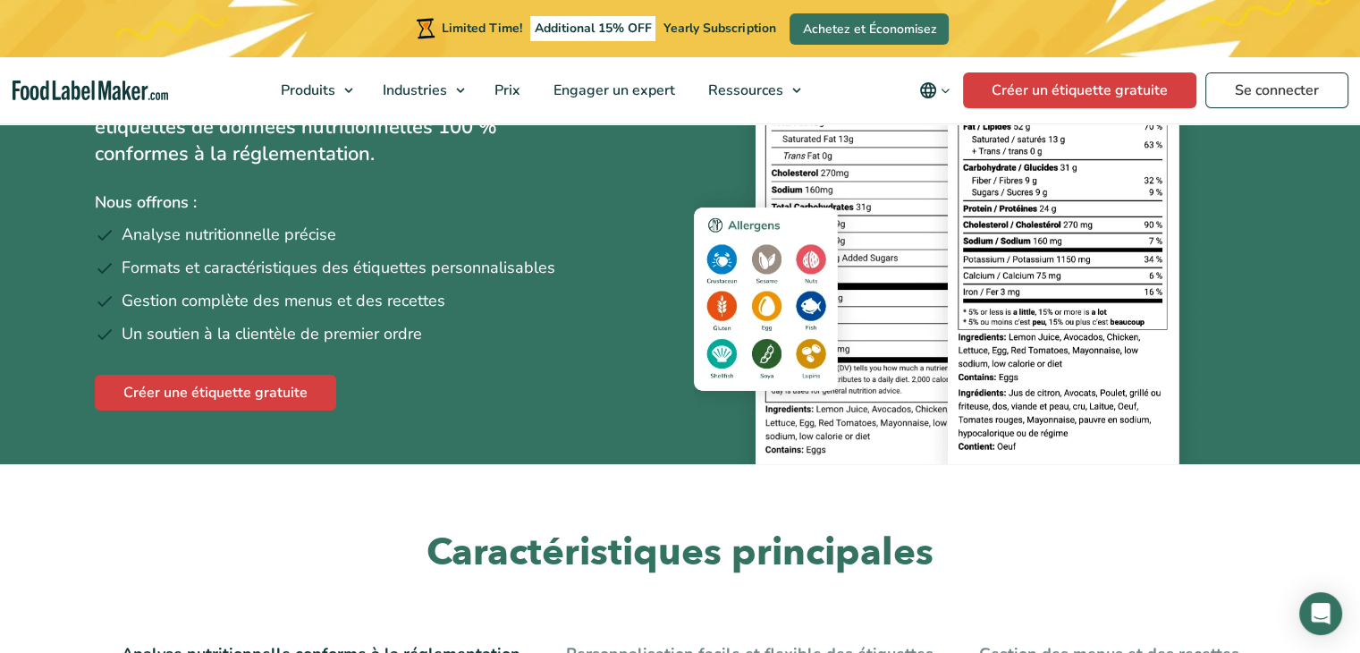
scroll to position [286, 0]
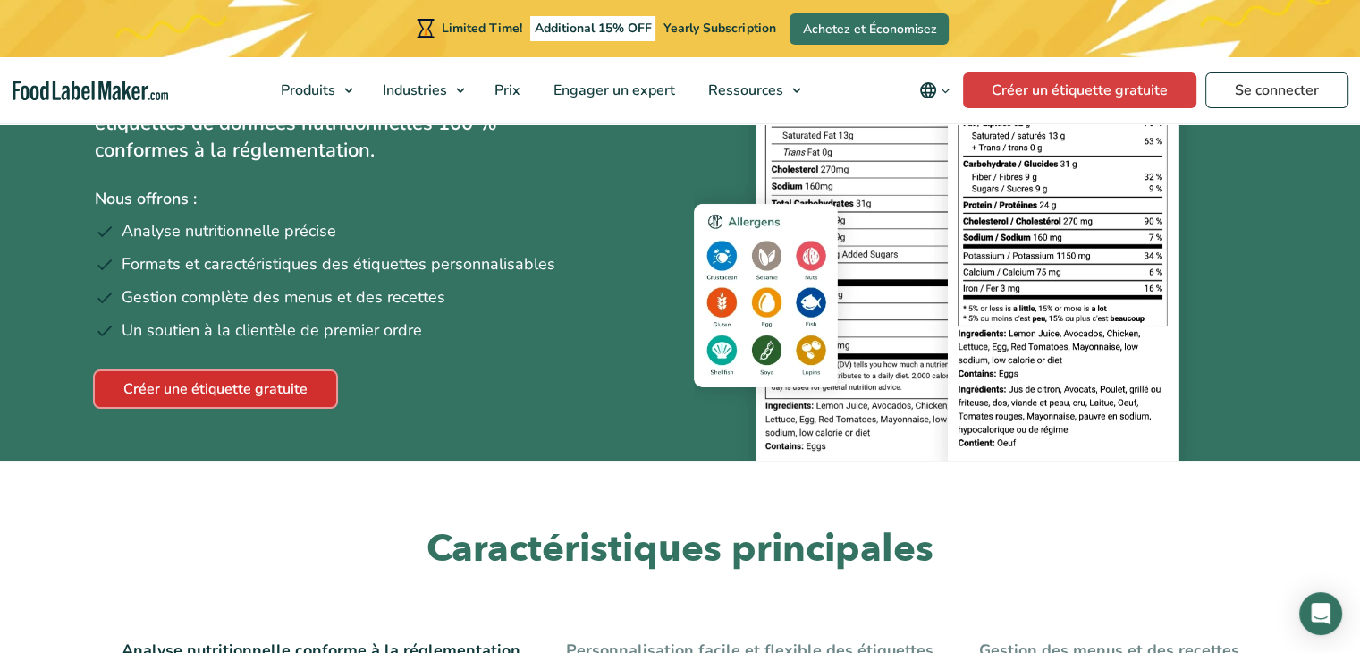
click at [283, 394] on link "Créer une étiquette gratuite" at bounding box center [215, 389] width 241 height 36
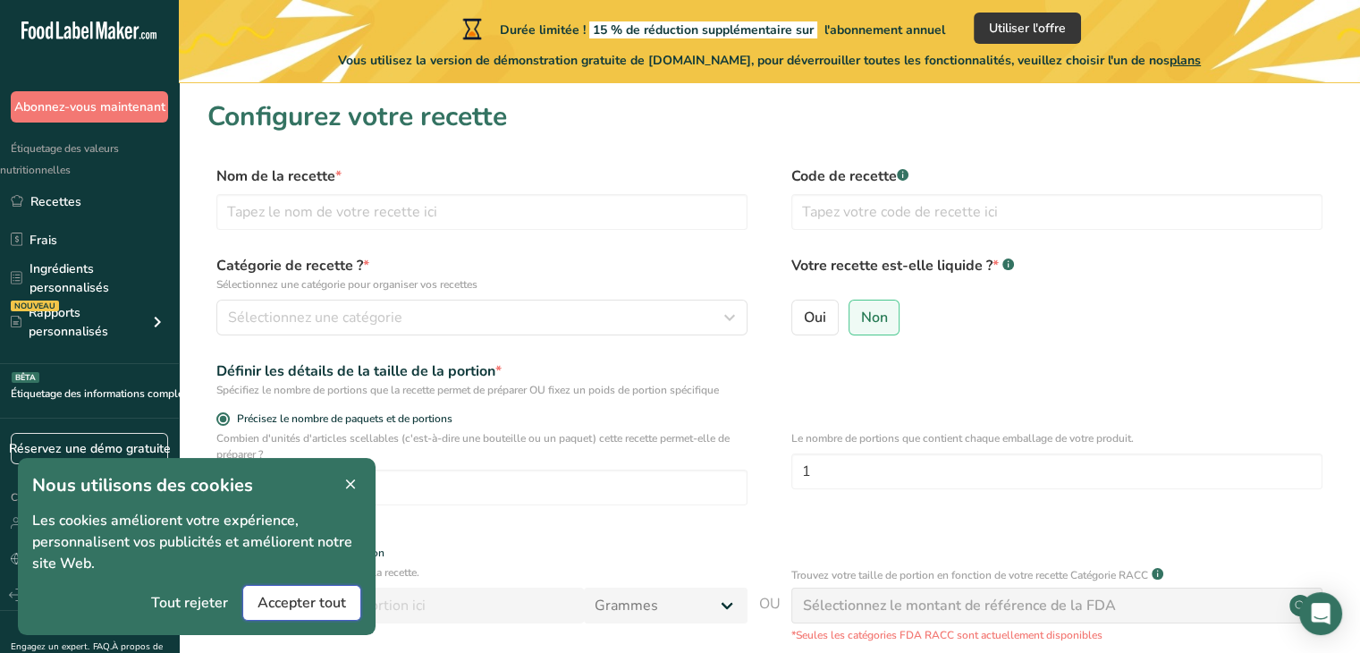
click at [325, 609] on font "Accepter tout" at bounding box center [302, 603] width 89 height 20
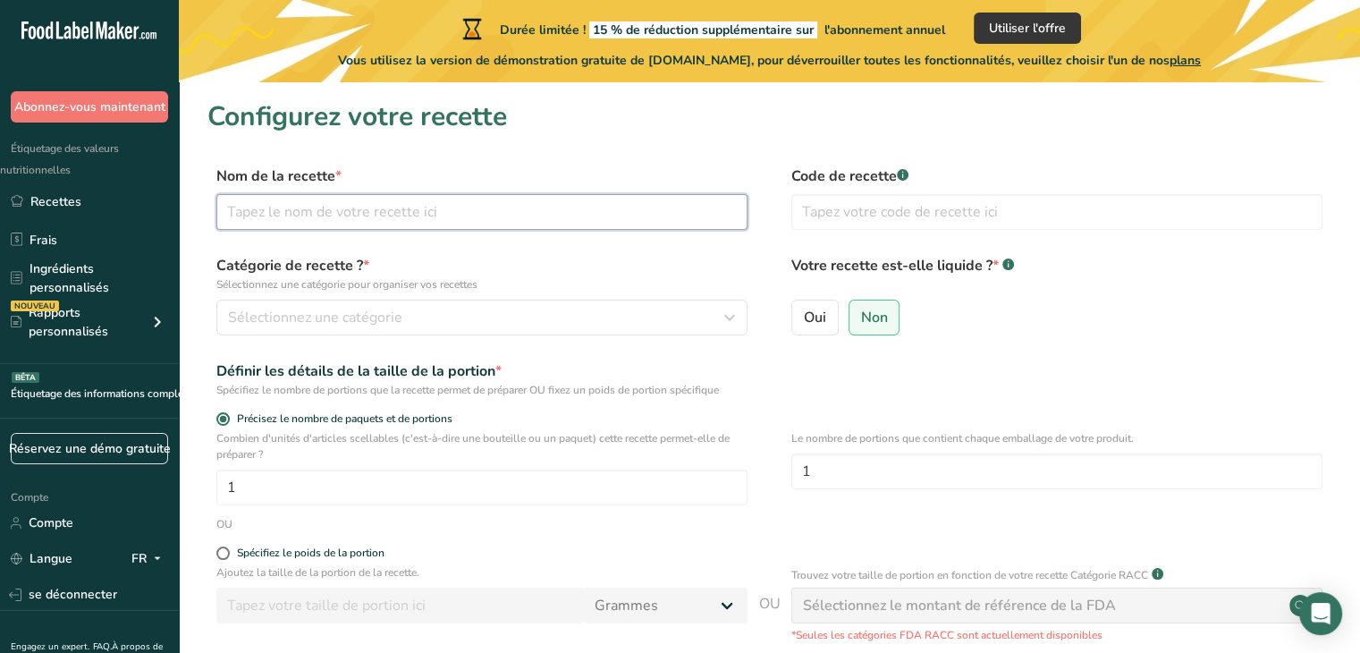
click at [494, 212] on input "text" at bounding box center [481, 212] width 531 height 36
type input "butter chicken"
click at [631, 319] on div "Sélectionnez une catégorie" at bounding box center [476, 317] width 497 height 21
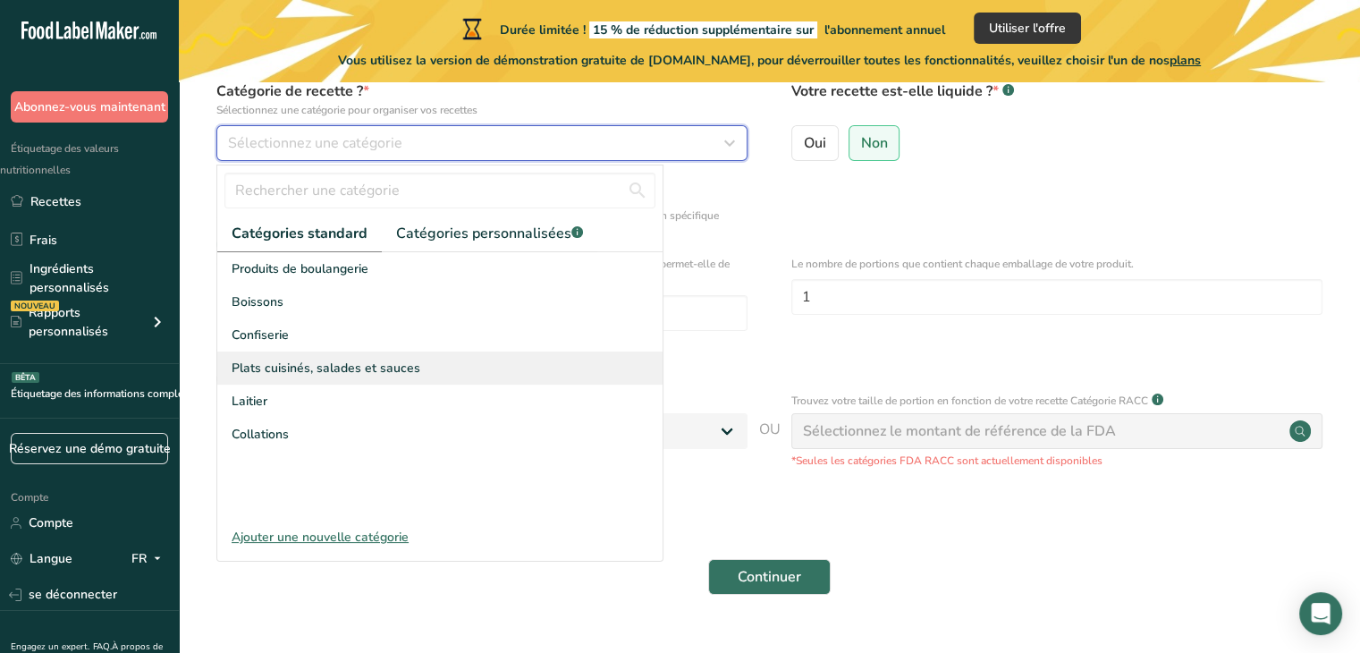
scroll to position [186, 0]
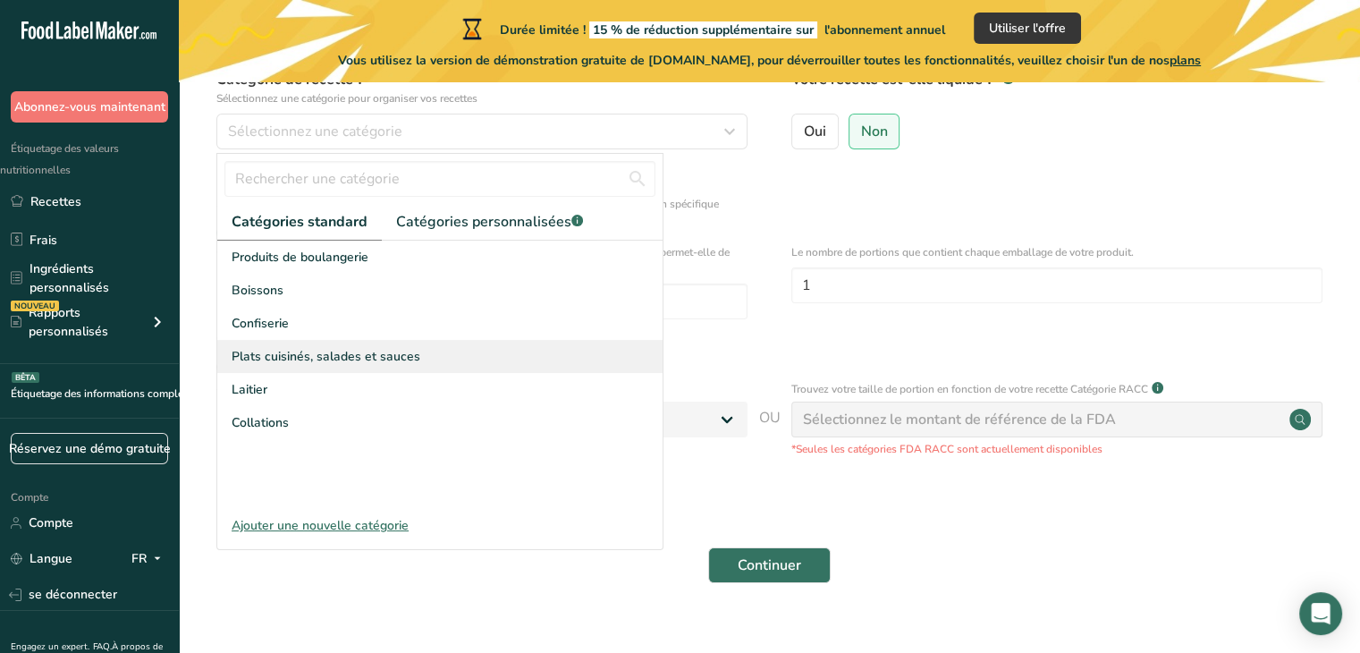
click at [395, 342] on div "Plats cuisinés, salades et sauces" at bounding box center [439, 356] width 445 height 33
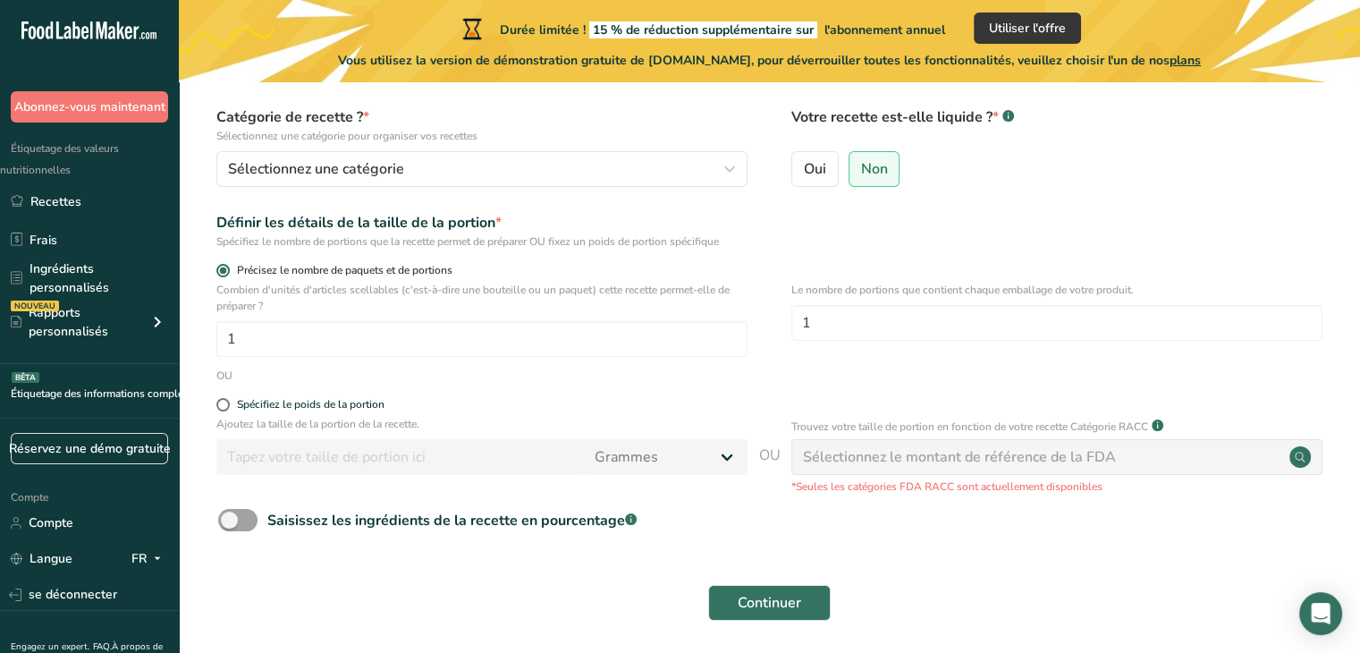
scroll to position [149, 0]
click at [347, 341] on input "1" at bounding box center [481, 338] width 531 height 36
type input "57"
click at [229, 397] on label "Spécifiez le poids de la portion" at bounding box center [481, 403] width 531 height 13
click at [228, 398] on input "Spécifiez le poids de la portion" at bounding box center [222, 404] width 12 height 12
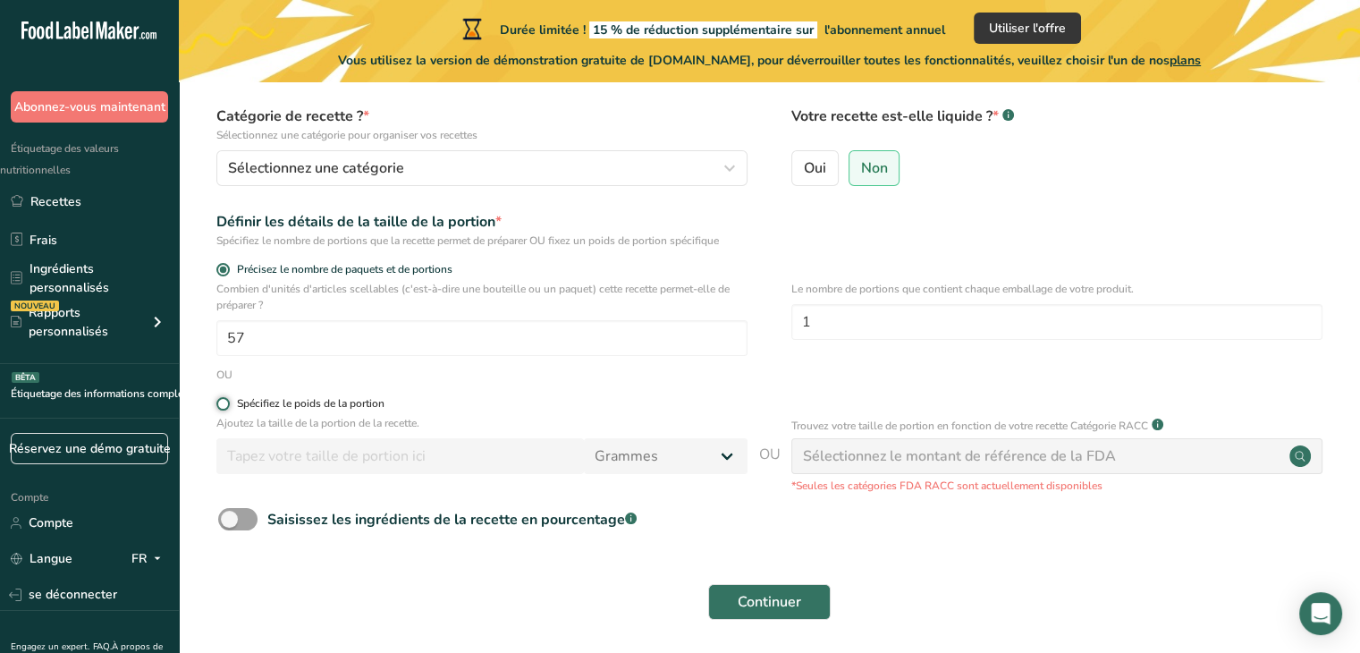
radio input "true"
radio input "false"
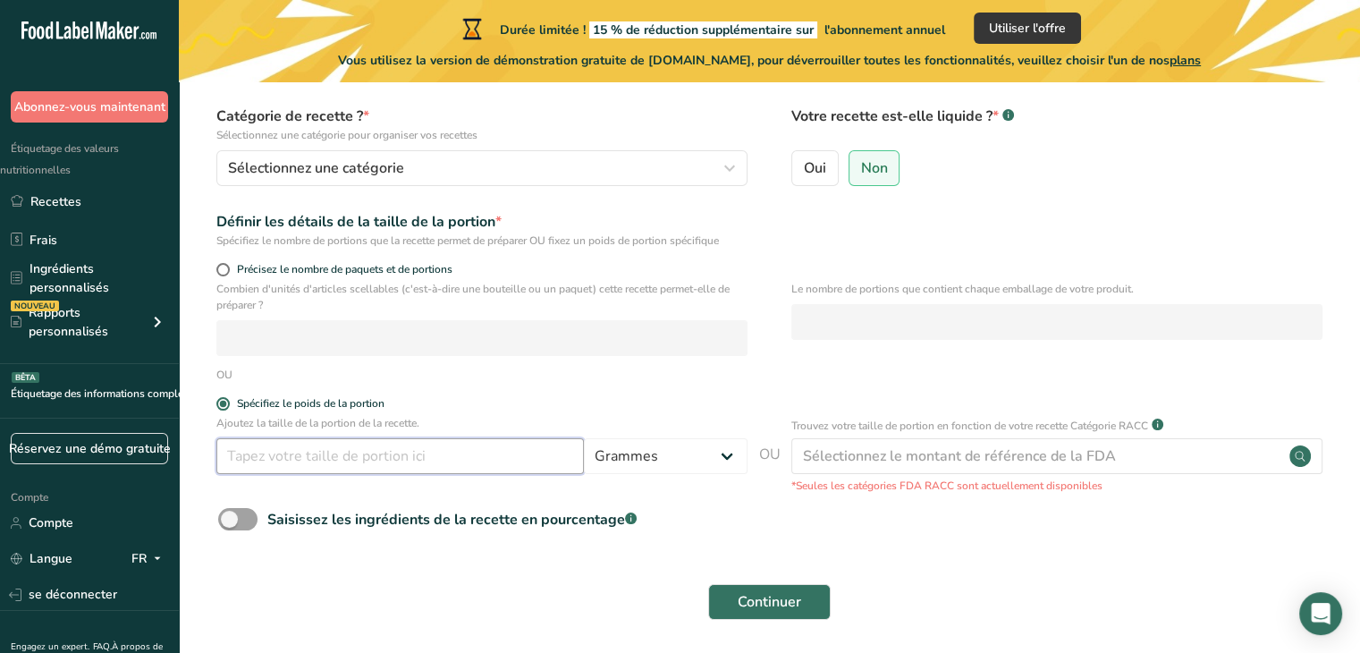
click at [416, 460] on input "number" at bounding box center [400, 456] width 368 height 36
type input "3"
click at [727, 452] on select "Grammes kg mg mcg kg once l mL fl oz cuillère à soupe cuillère à café tasse qt …" at bounding box center [666, 456] width 164 height 36
select select "12"
click at [585, 438] on select "Grammes kg mg mcg kg once l mL fl oz cuillère à soupe cuillère à café tasse qt …" at bounding box center [666, 456] width 164 height 36
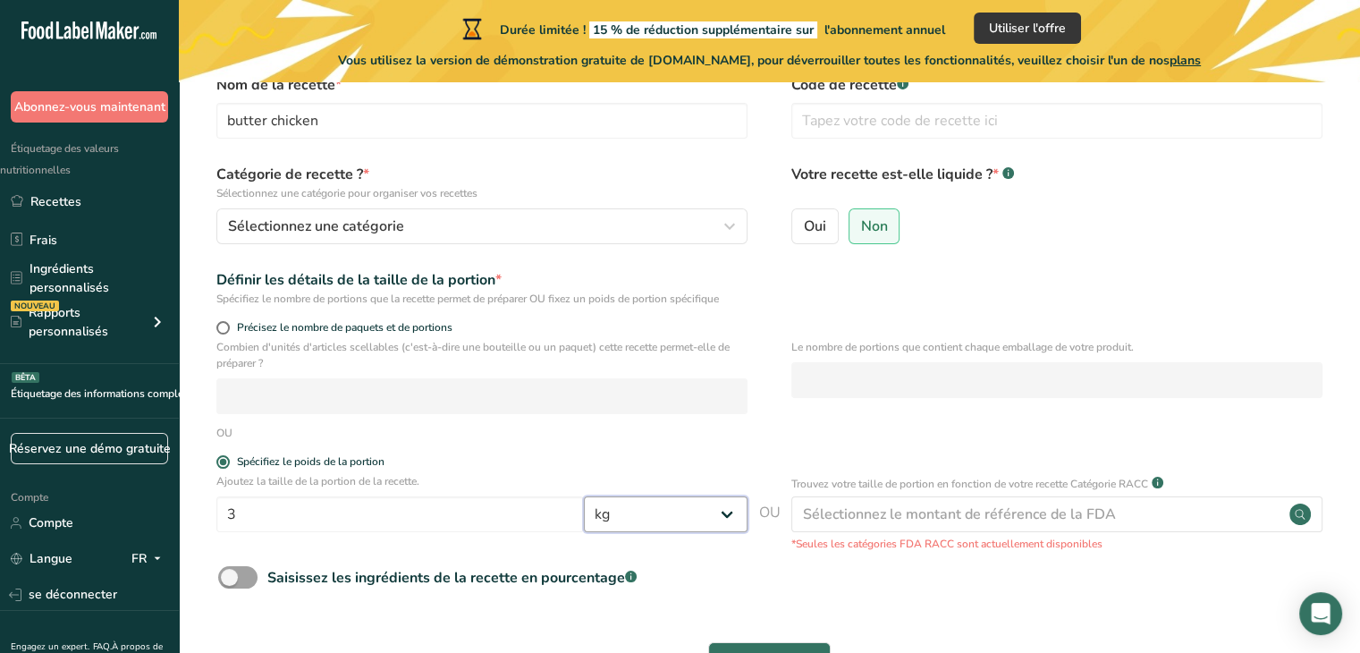
scroll to position [93, 0]
click at [826, 219] on label "Oui" at bounding box center [814, 225] width 47 height 36
click at [804, 219] on input "Oui" at bounding box center [798, 224] width 12 height 12
radio input "true"
radio input "false"
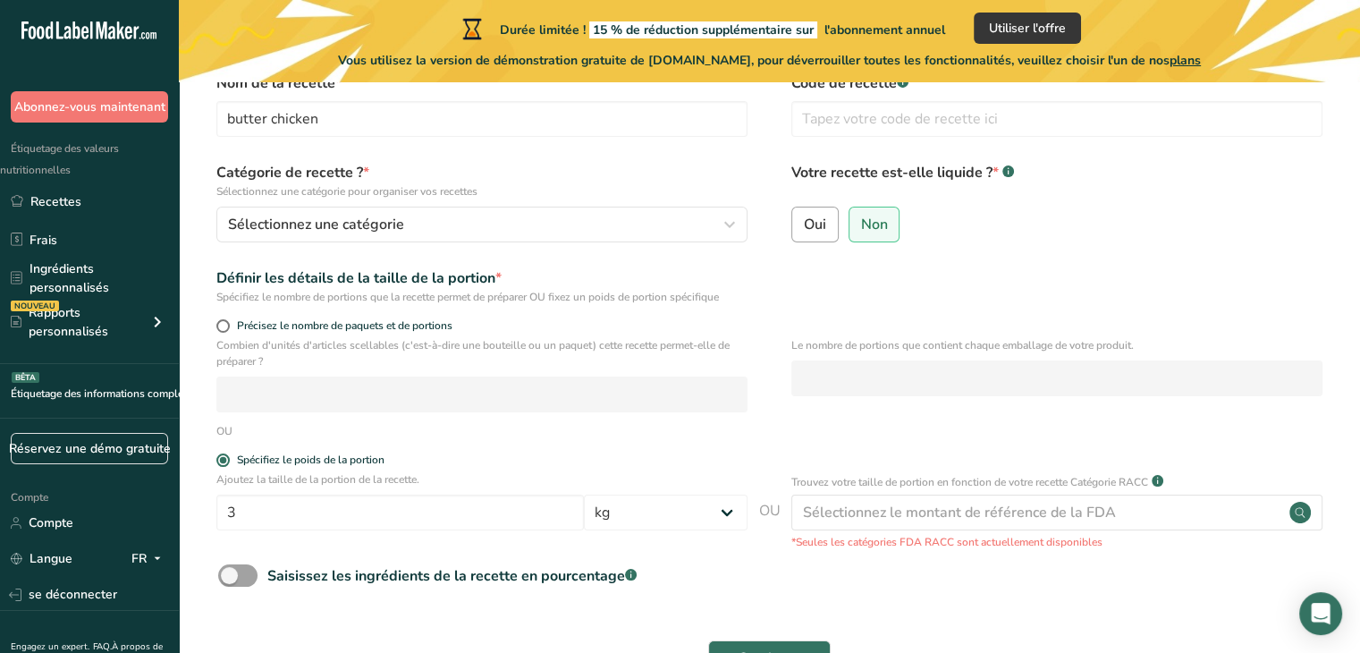
select select "22"
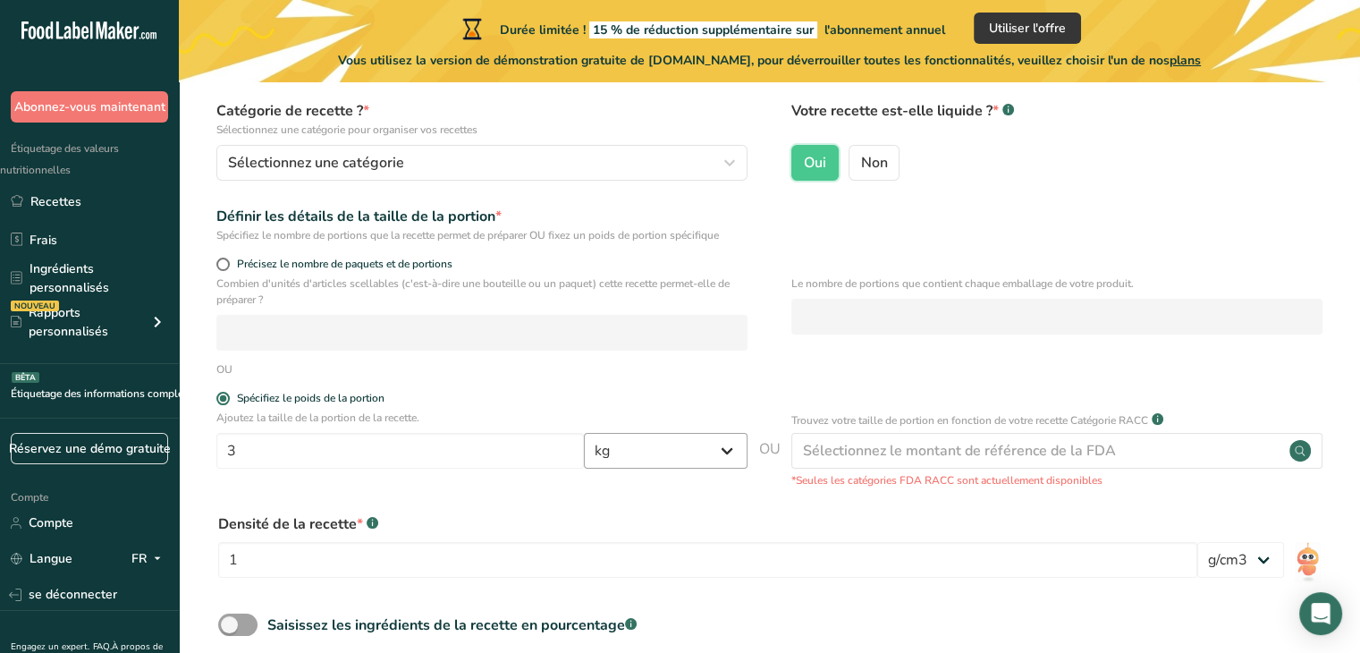
scroll to position [325, 0]
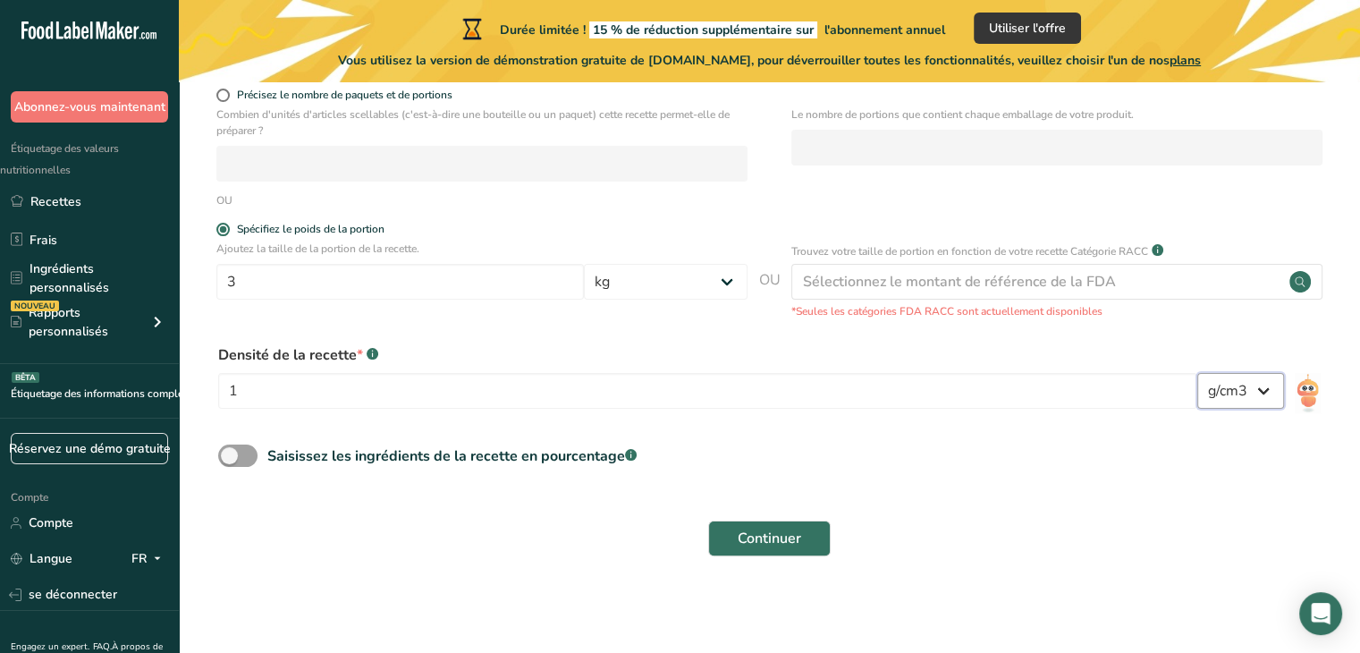
click at [1266, 392] on select "lb/pi3 g/cm3" at bounding box center [1240, 391] width 87 height 36
click at [1009, 497] on form "Nom de la recette * butter chicken Code de recette .a-a{fill:#347362;}.b-a{fill…" at bounding box center [769, 204] width 1124 height 725
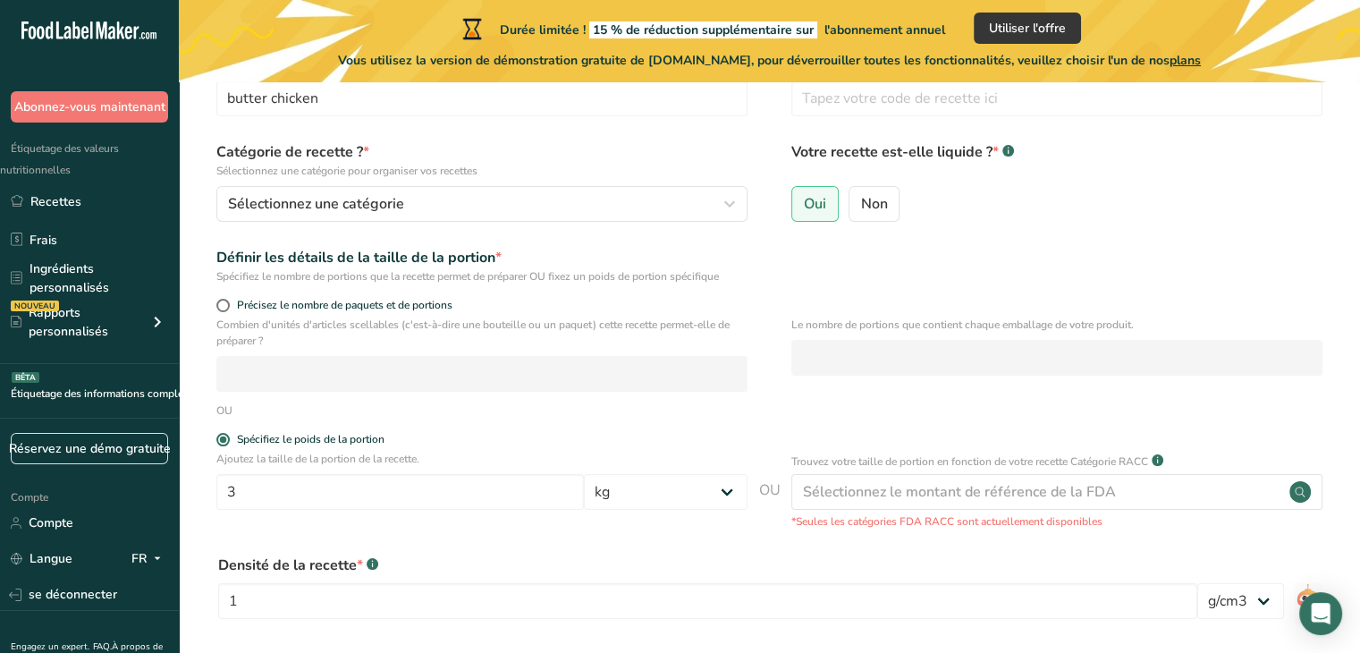
scroll to position [0, 0]
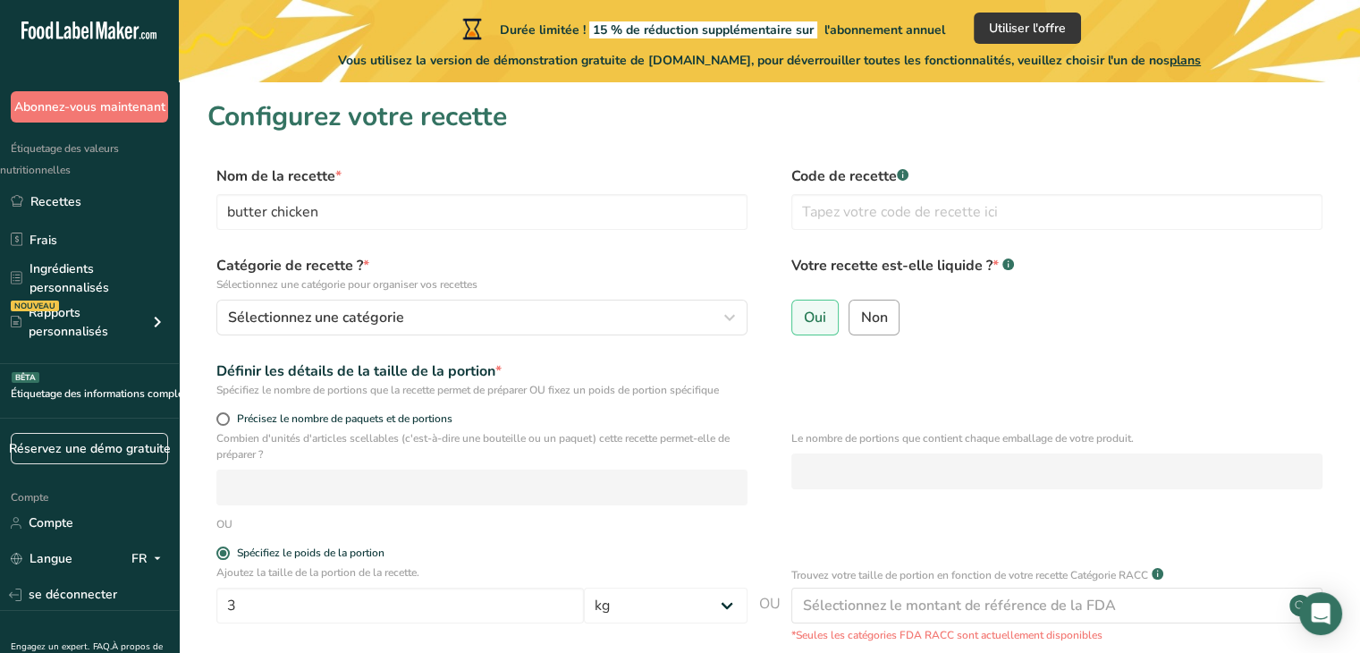
click at [866, 323] on font "Non" at bounding box center [874, 318] width 27 height 20
click at [861, 323] on input "Non" at bounding box center [855, 317] width 12 height 12
radio input "true"
radio input "false"
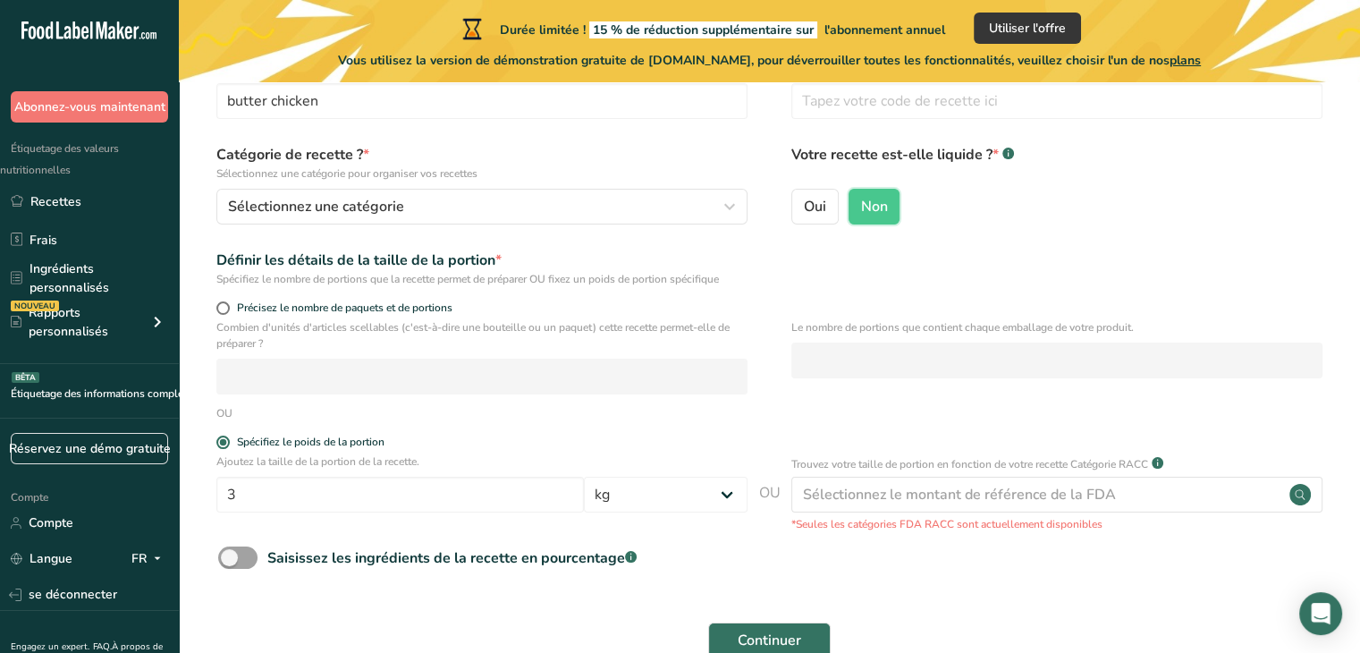
scroll to position [214, 0]
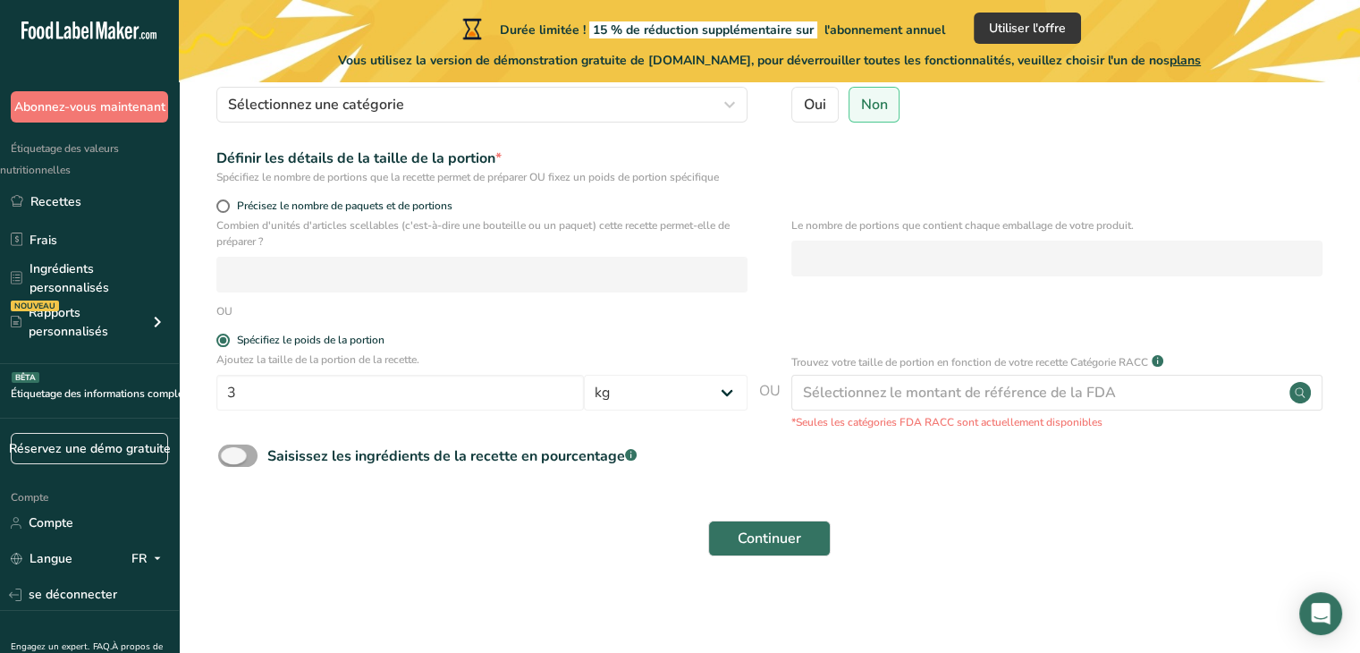
click at [226, 452] on span at bounding box center [237, 455] width 39 height 22
click at [226, 452] on input "Saisissez les ingrédients de la recette en pourcentage .a-a{fill:#347362;}.b-a{…" at bounding box center [224, 456] width 12 height 12
checkbox input "true"
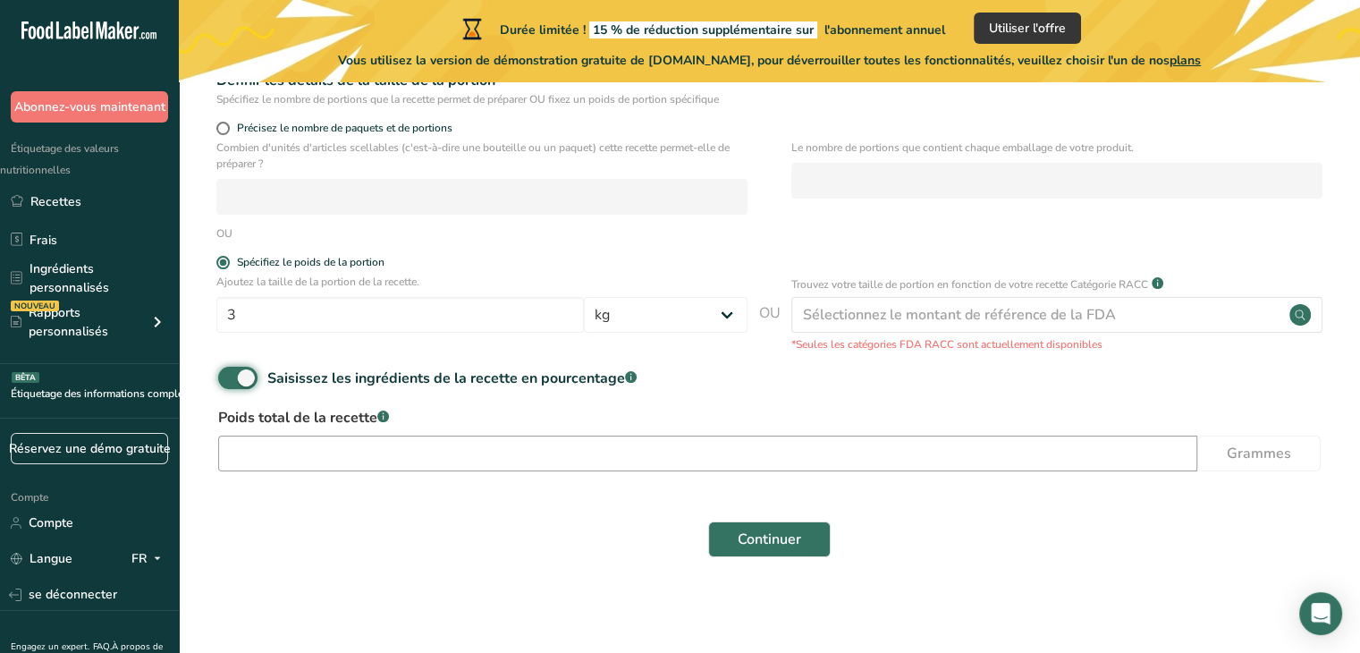
scroll to position [292, 0]
click at [965, 443] on input "number" at bounding box center [707, 453] width 979 height 36
type input "183000"
click at [770, 542] on font "Continuer" at bounding box center [769, 538] width 63 height 20
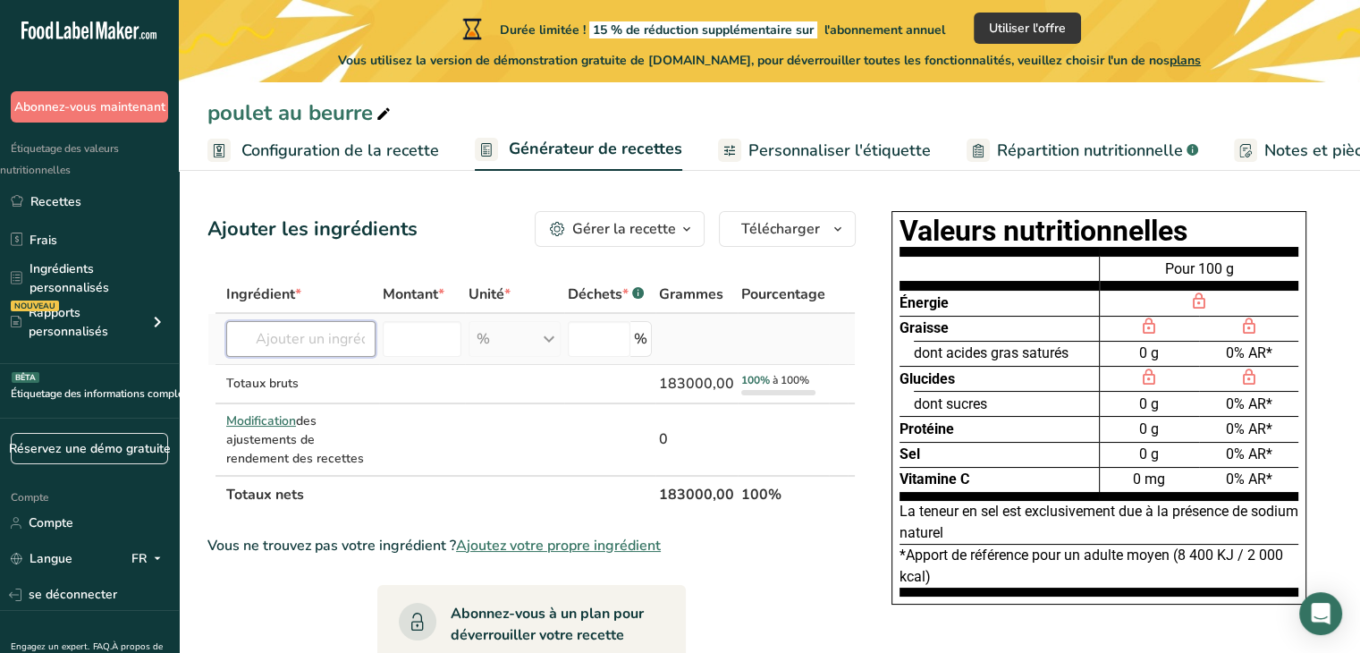
click at [334, 332] on input "text" at bounding box center [300, 339] width 149 height 36
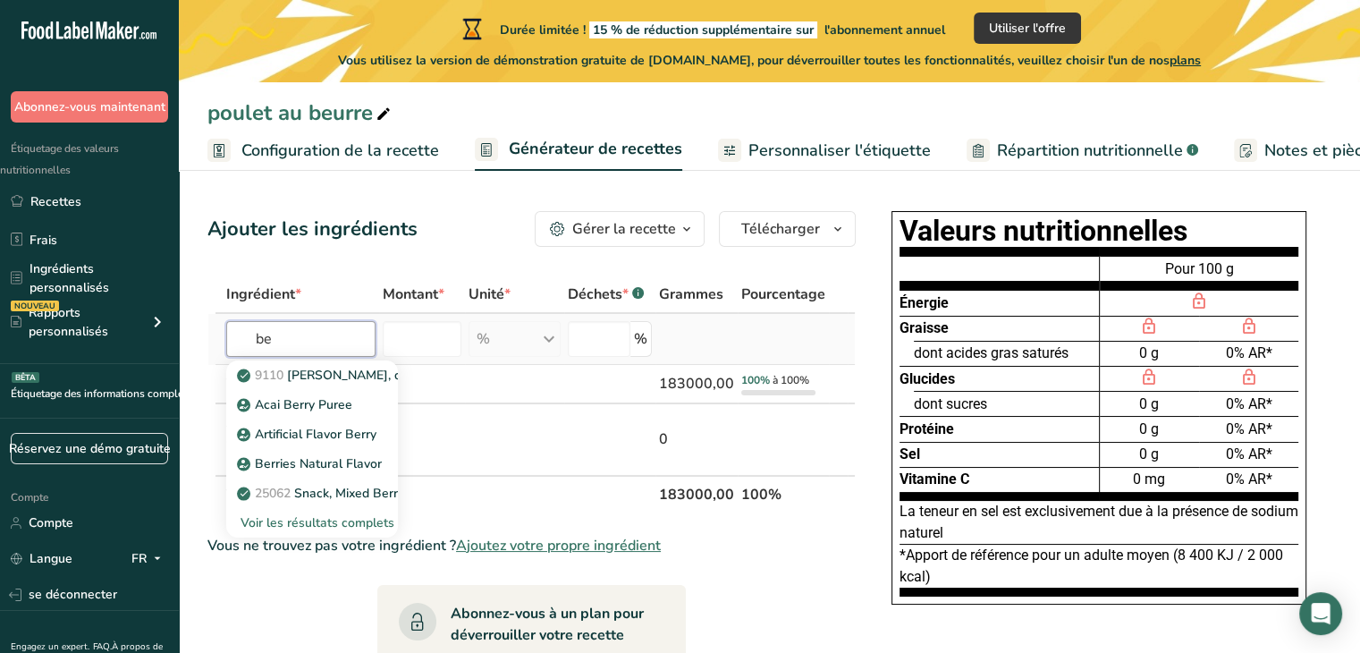
type input "b"
type input "y"
type input "creme liquide"
